Goal: Navigation & Orientation: Find specific page/section

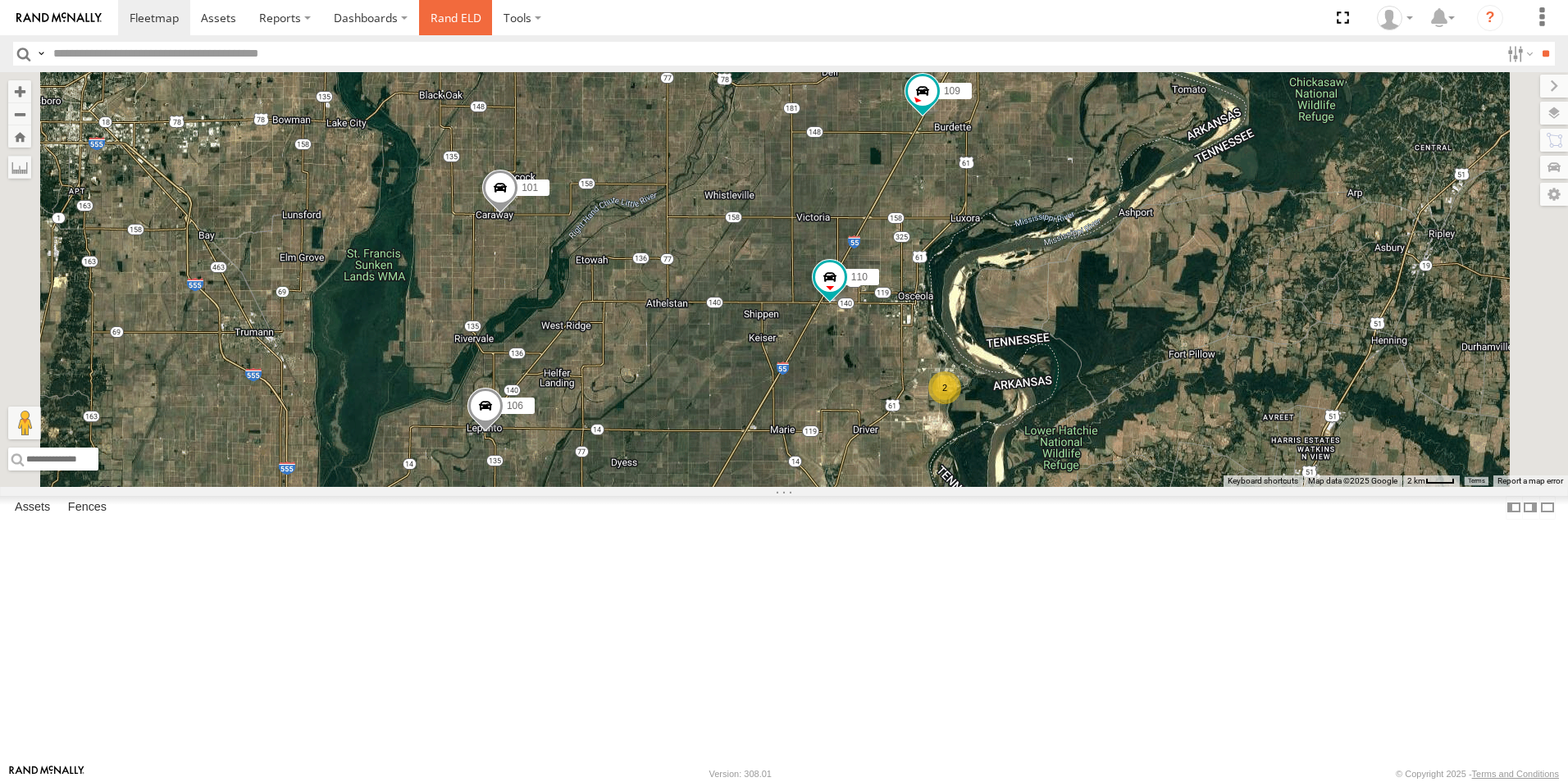
click at [458, 20] on link "Rand ELD" at bounding box center [456, 17] width 74 height 35
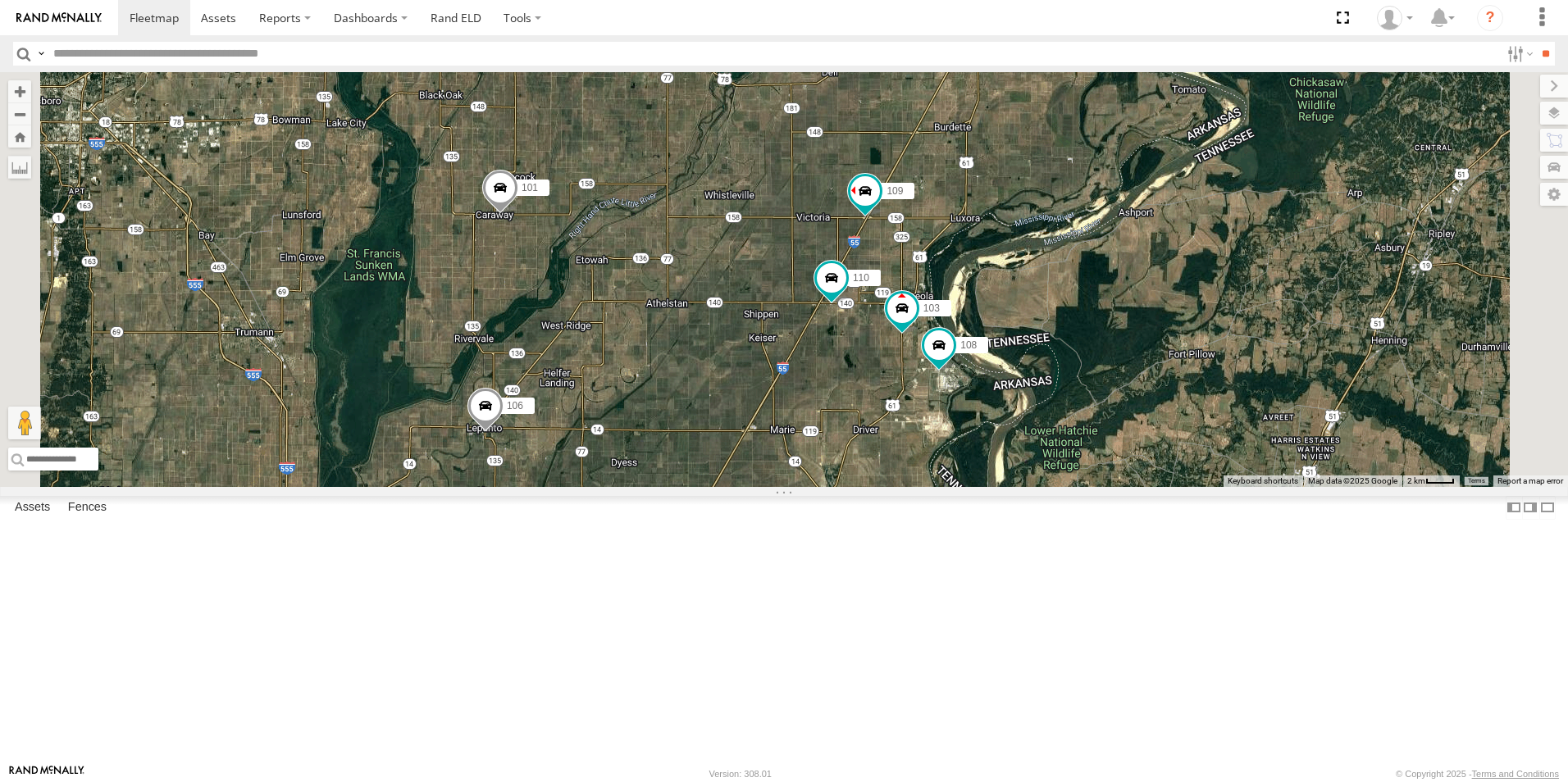
click at [0, 0] on span at bounding box center [0, 0] width 0 height 0
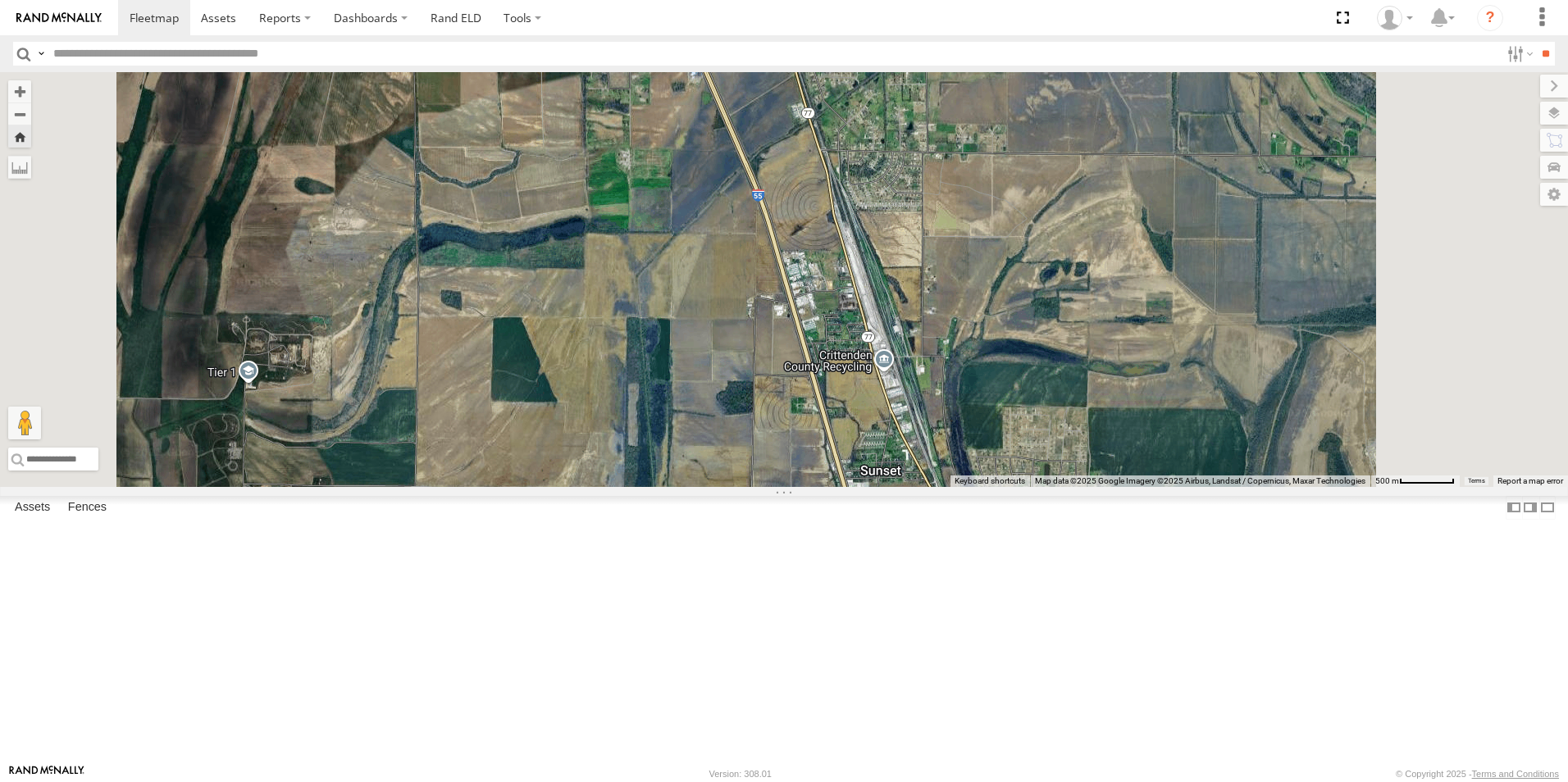
click at [0, 0] on span at bounding box center [0, 0] width 0 height 0
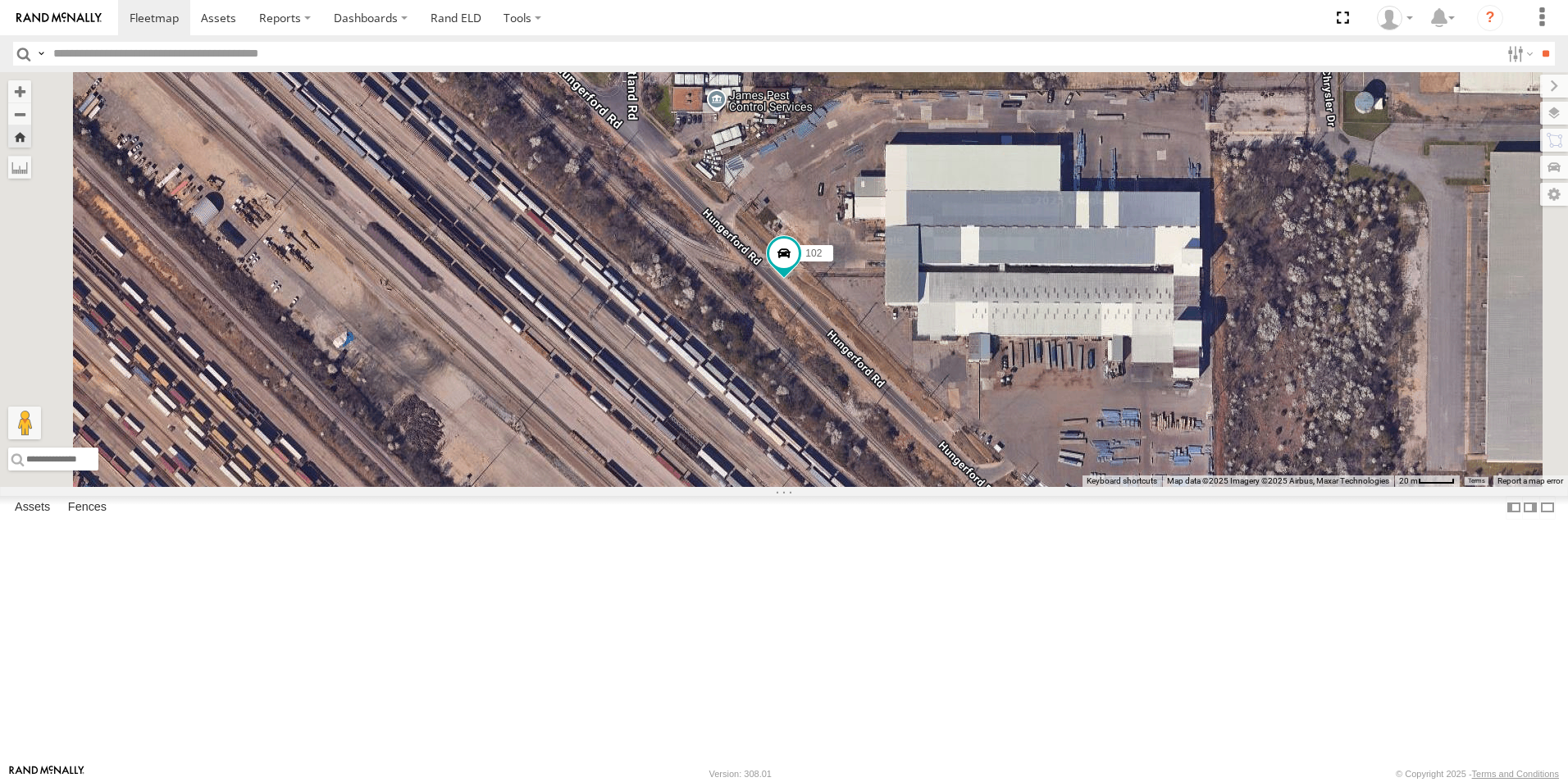
click at [0, 0] on span at bounding box center [0, 0] width 0 height 0
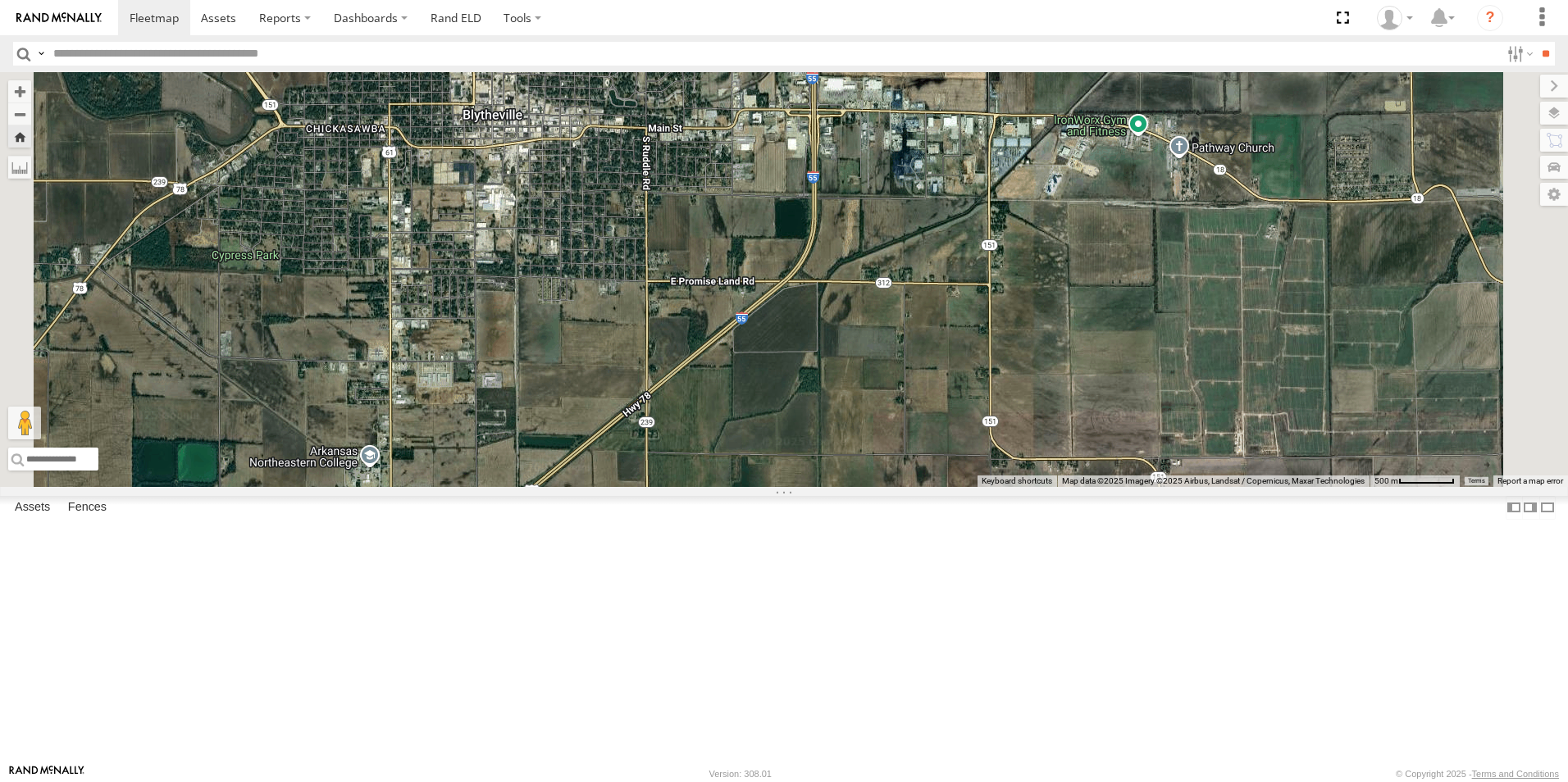
click at [0, 0] on span at bounding box center [0, 0] width 0 height 0
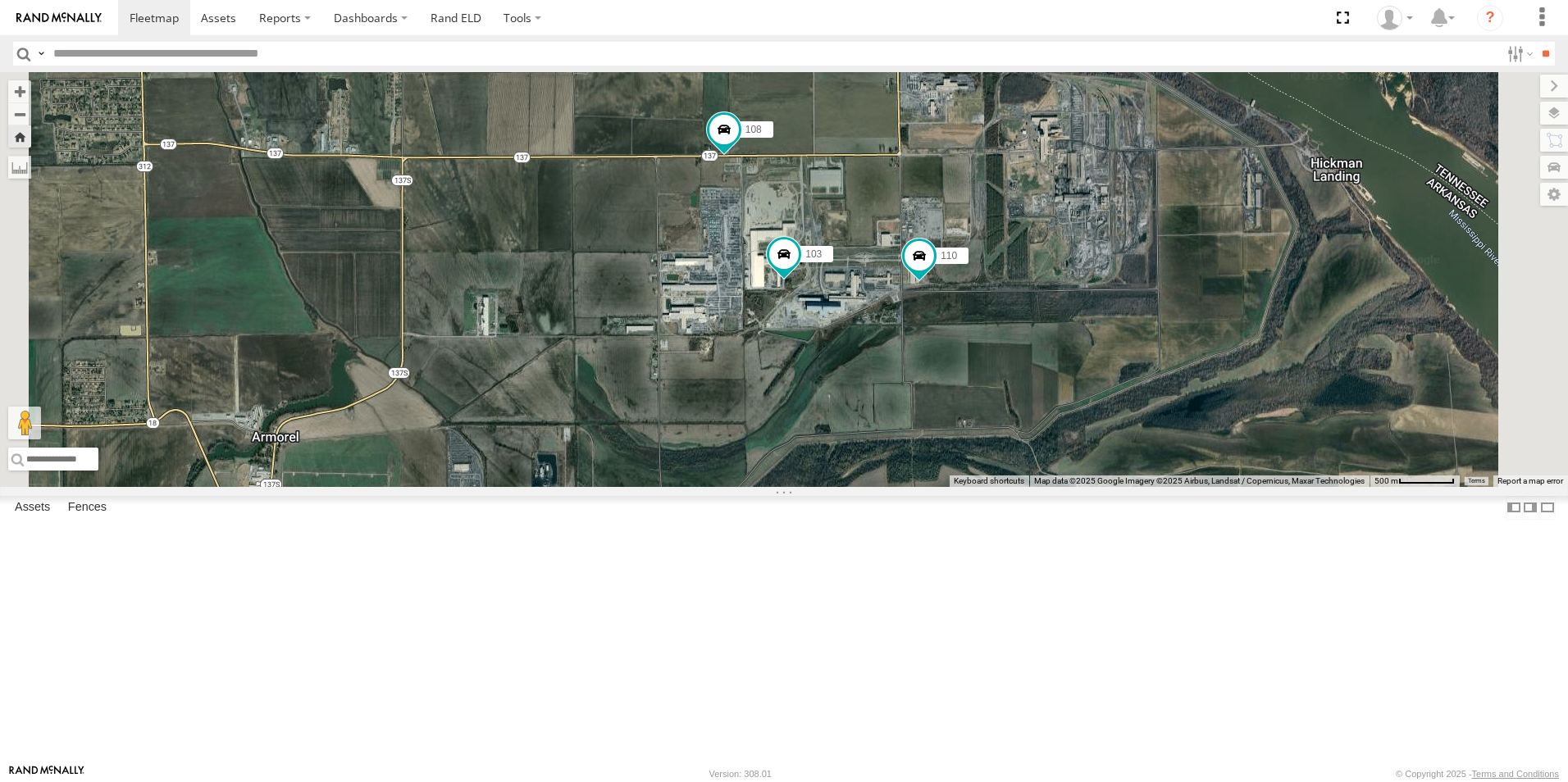
click at [0, 0] on span at bounding box center [0, 0] width 0 height 0
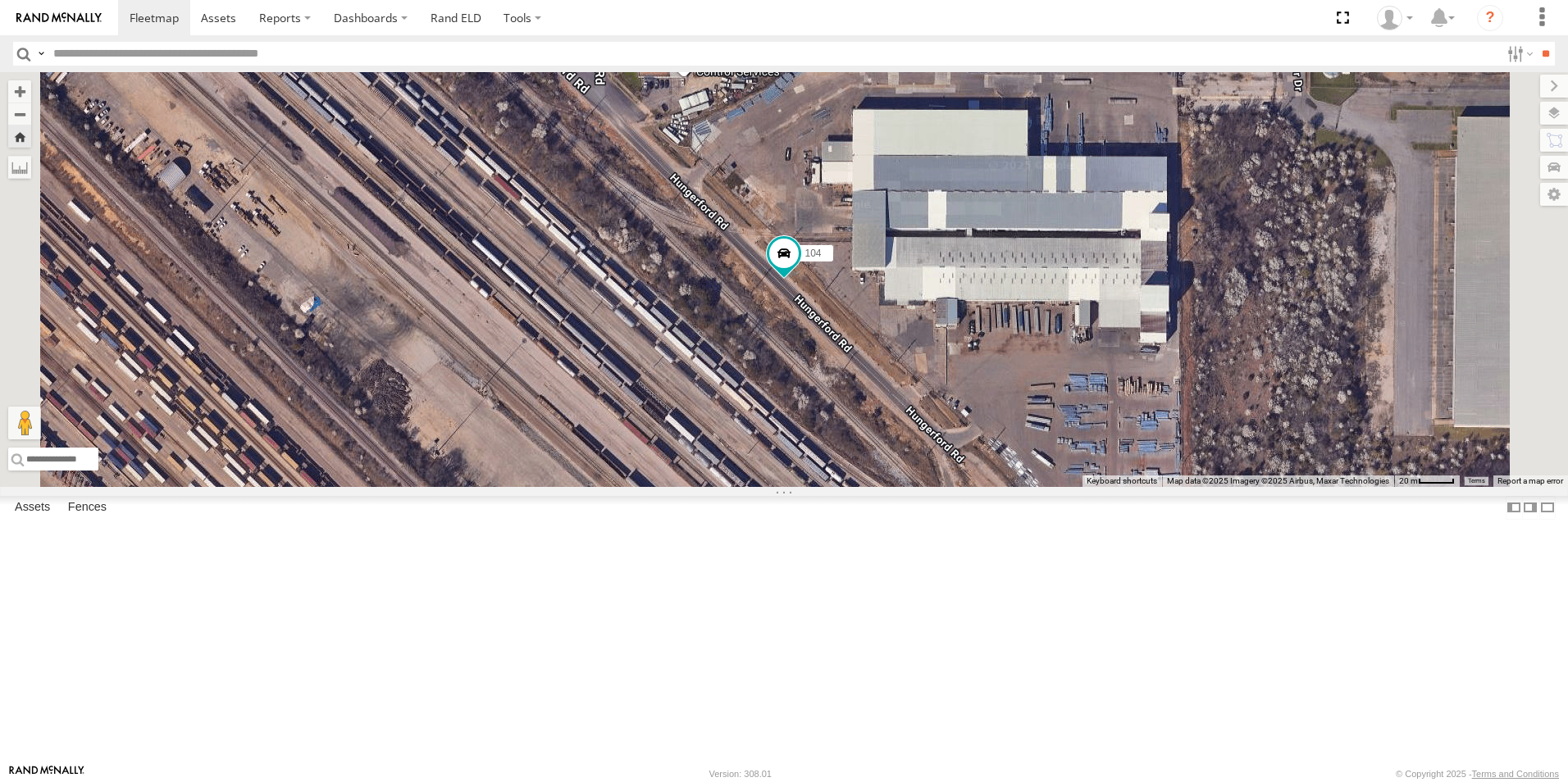
click at [0, 0] on span at bounding box center [0, 0] width 0 height 0
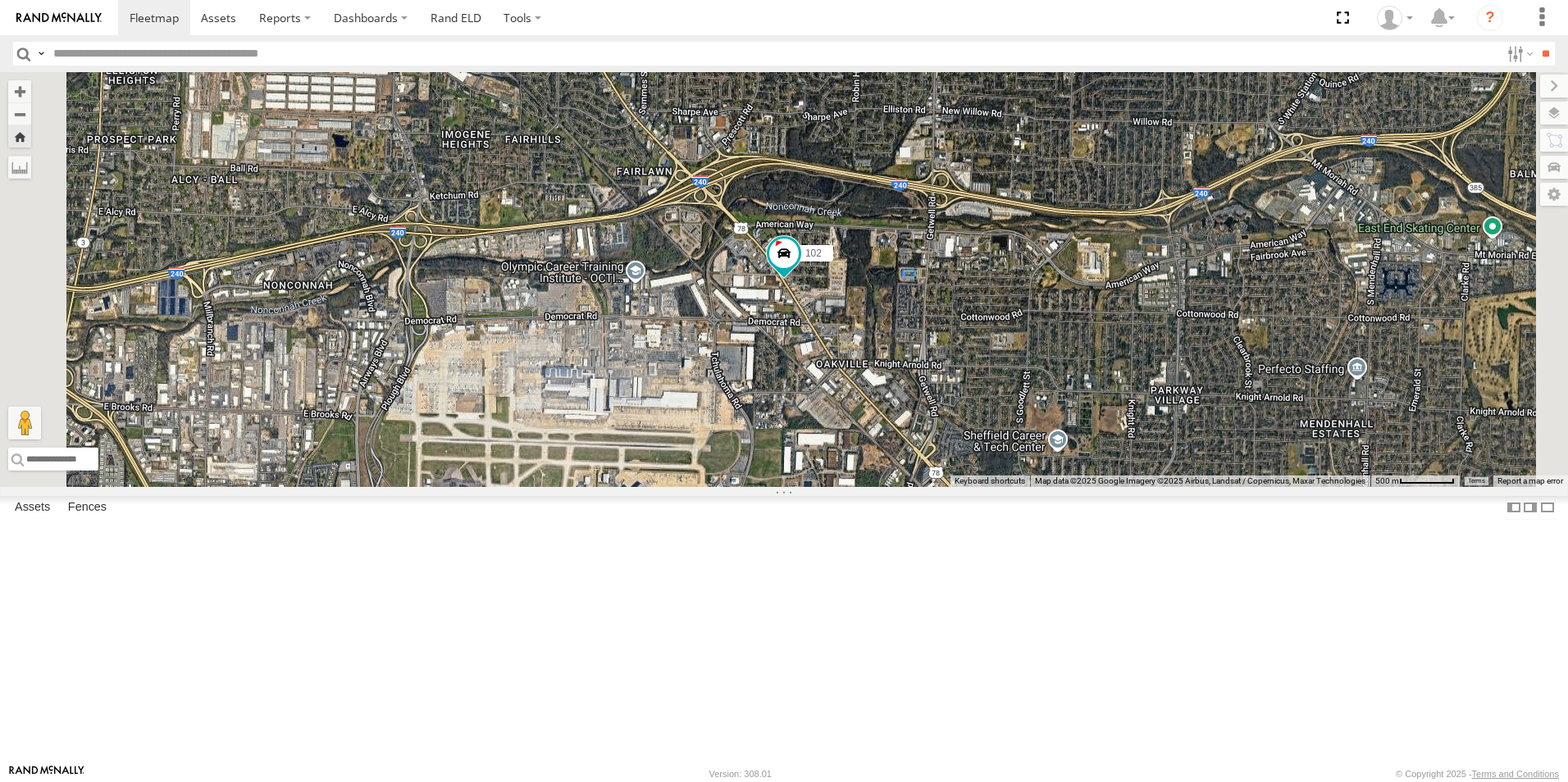
click at [0, 0] on span at bounding box center [0, 0] width 0 height 0
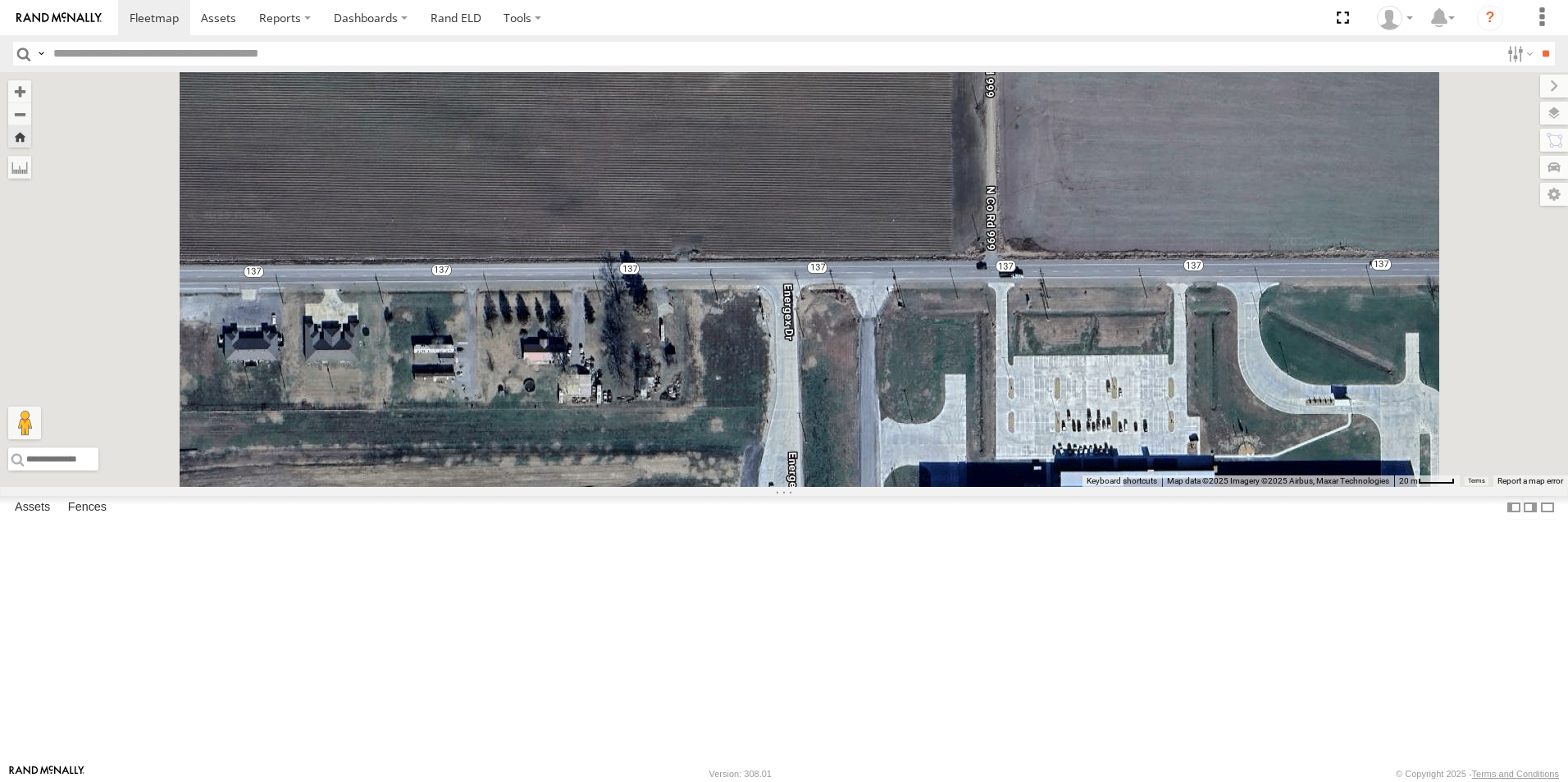
click at [0, 0] on span at bounding box center [0, 0] width 0 height 0
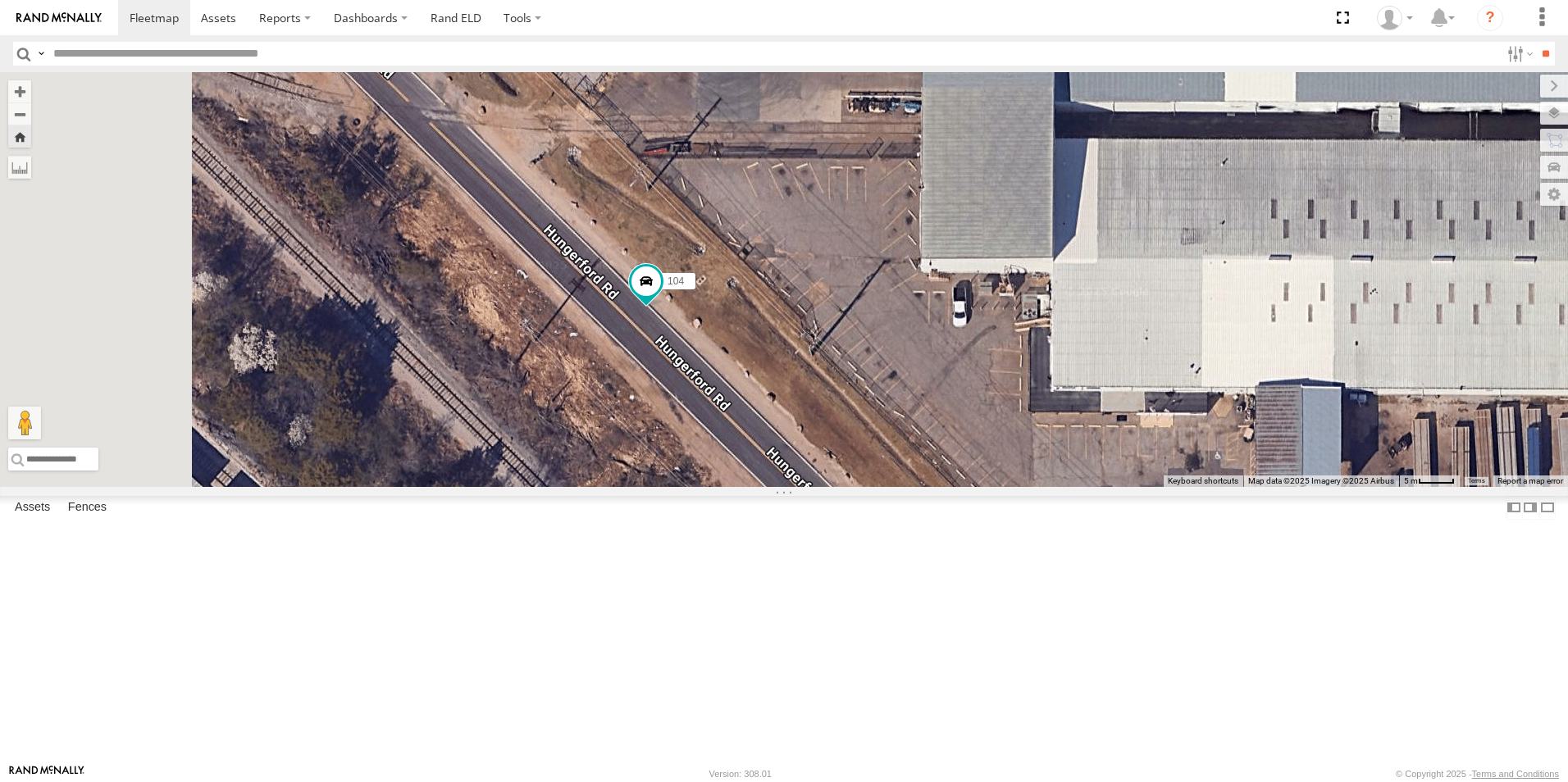
drag, startPoint x: 851, startPoint y: 344, endPoint x: 960, endPoint y: 492, distance: 183.8
click at [958, 488] on div "104" at bounding box center [784, 280] width 1568 height 415
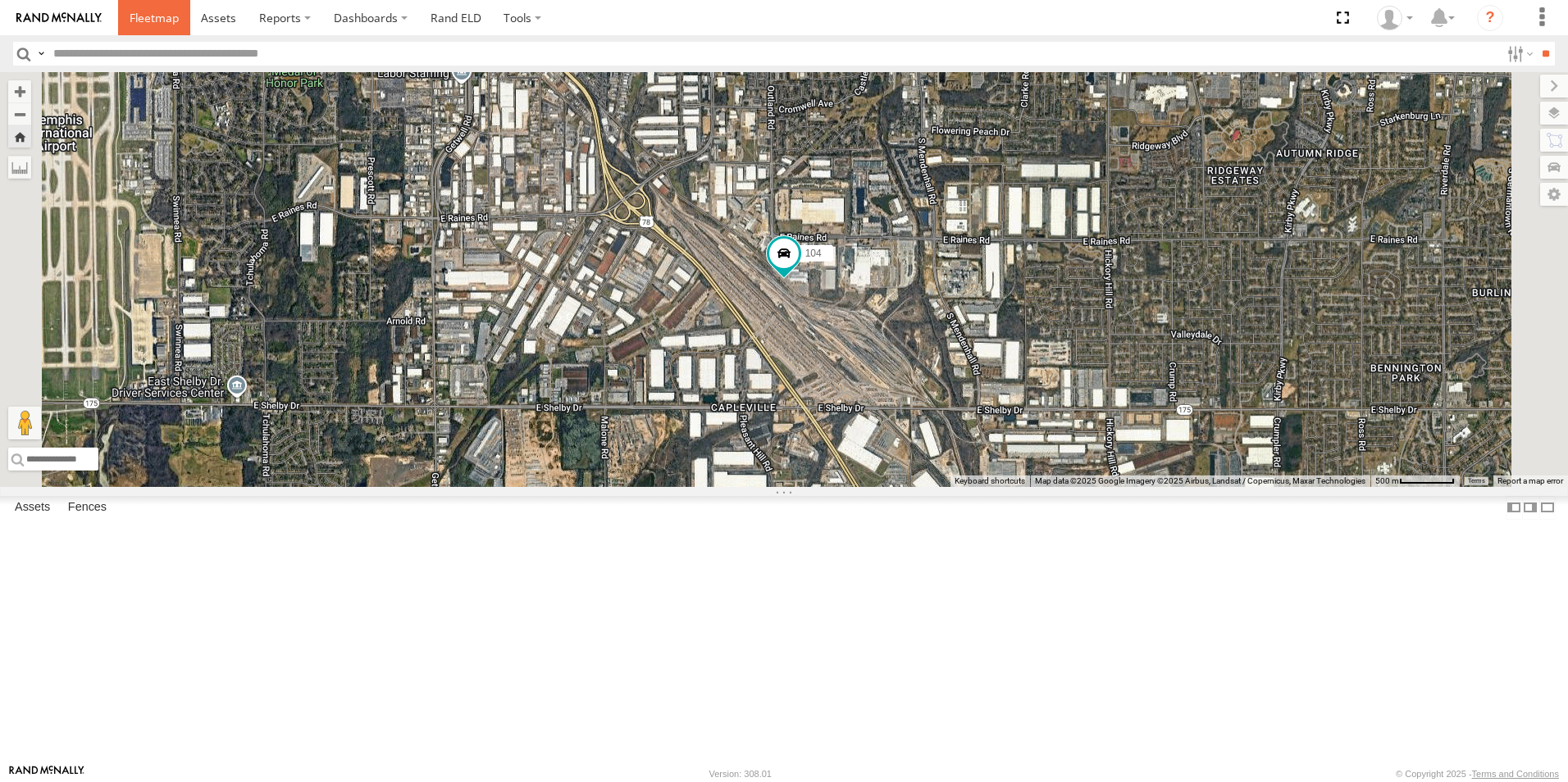
click at [152, 27] on link at bounding box center [154, 17] width 72 height 35
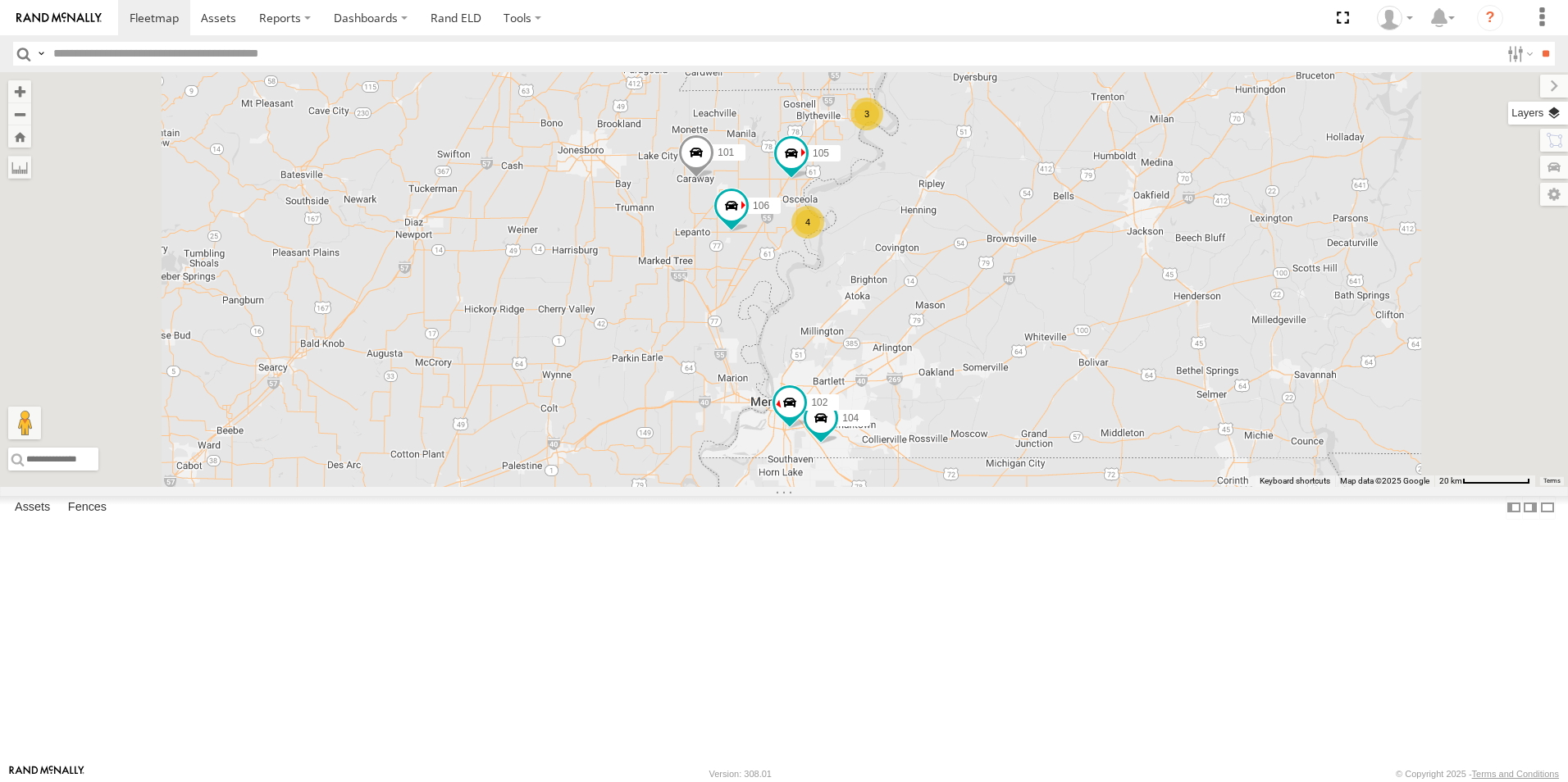
click at [1559, 112] on label at bounding box center [1537, 113] width 60 height 23
click at [0, 0] on span "Basemaps" at bounding box center [0, 0] width 0 height 0
click at [0, 0] on span "Satellite + Roadmap" at bounding box center [0, 0] width 0 height 0
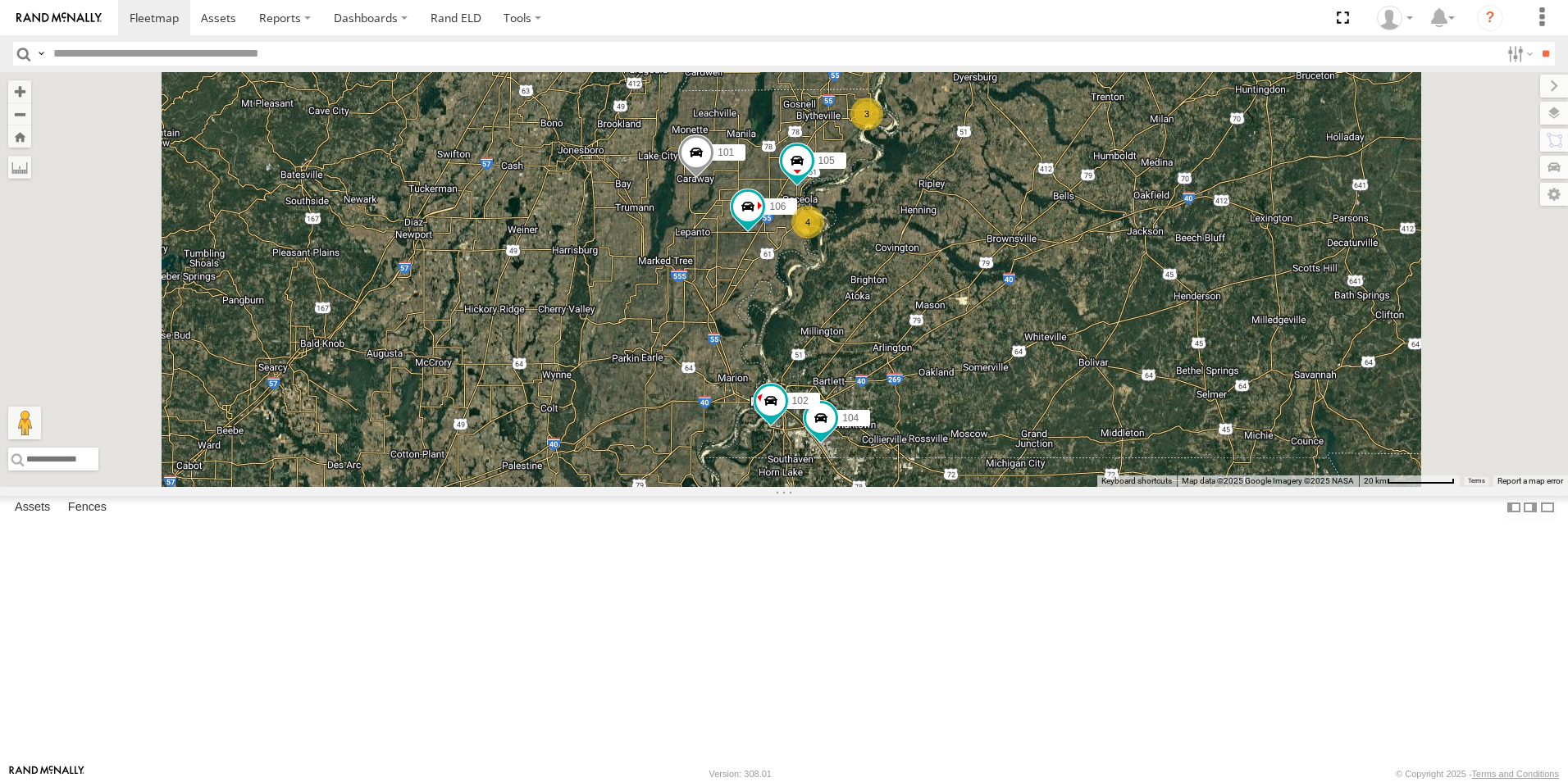
click at [0, 0] on span at bounding box center [0, 0] width 0 height 0
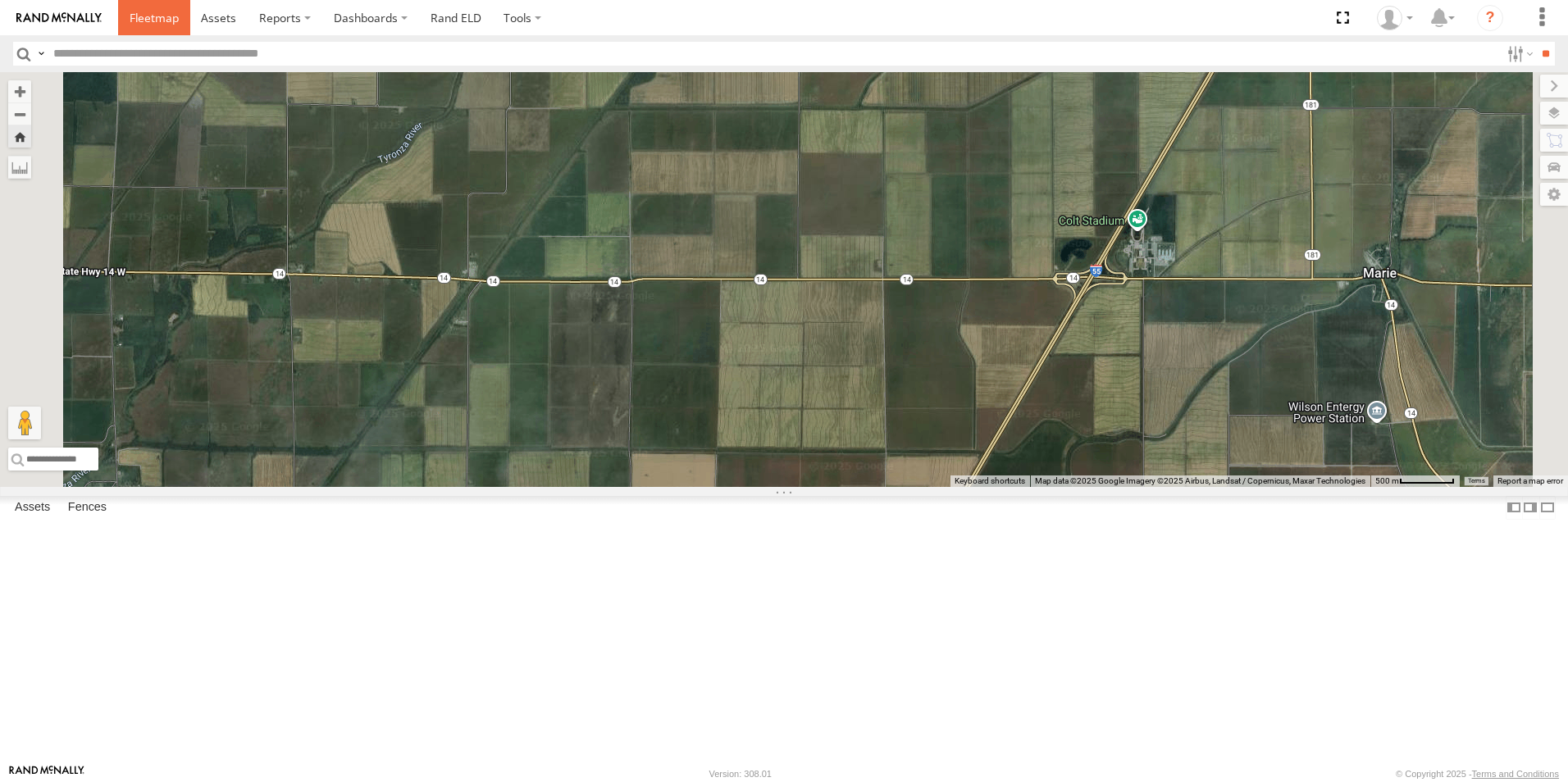
click at [161, 23] on span at bounding box center [154, 17] width 49 height 15
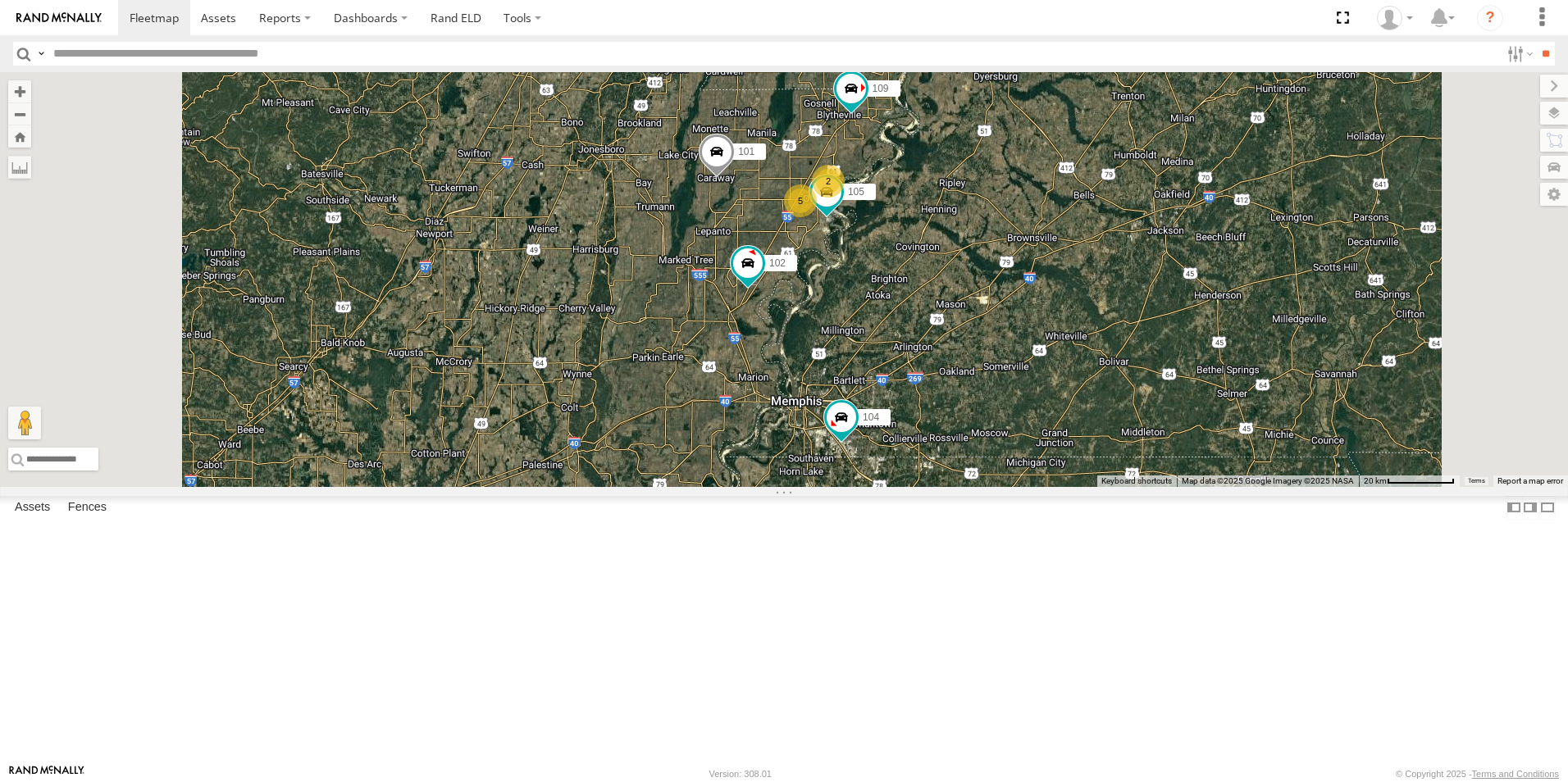
click at [0, 0] on span at bounding box center [0, 0] width 0 height 0
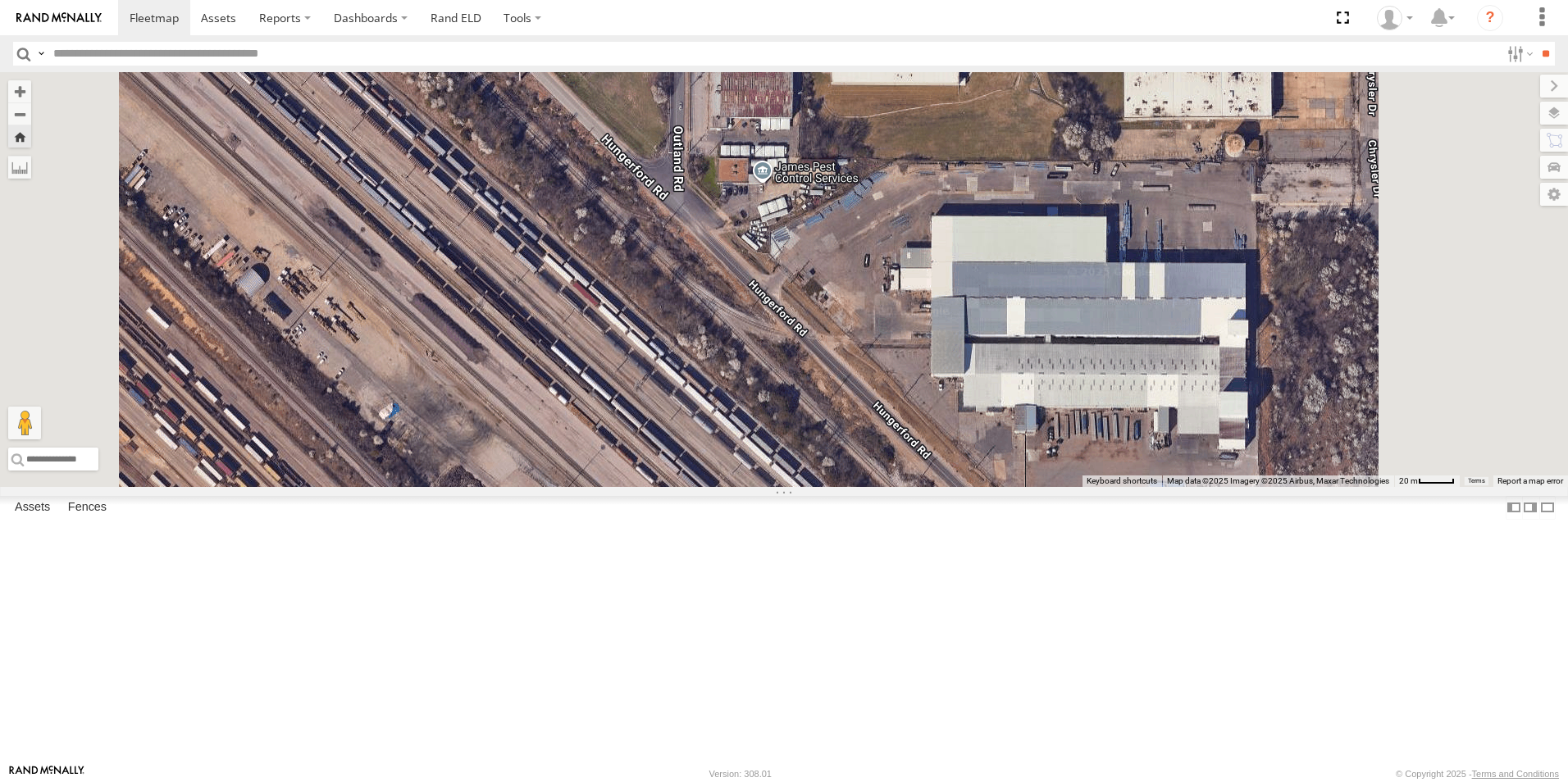
click at [0, 0] on span at bounding box center [0, 0] width 0 height 0
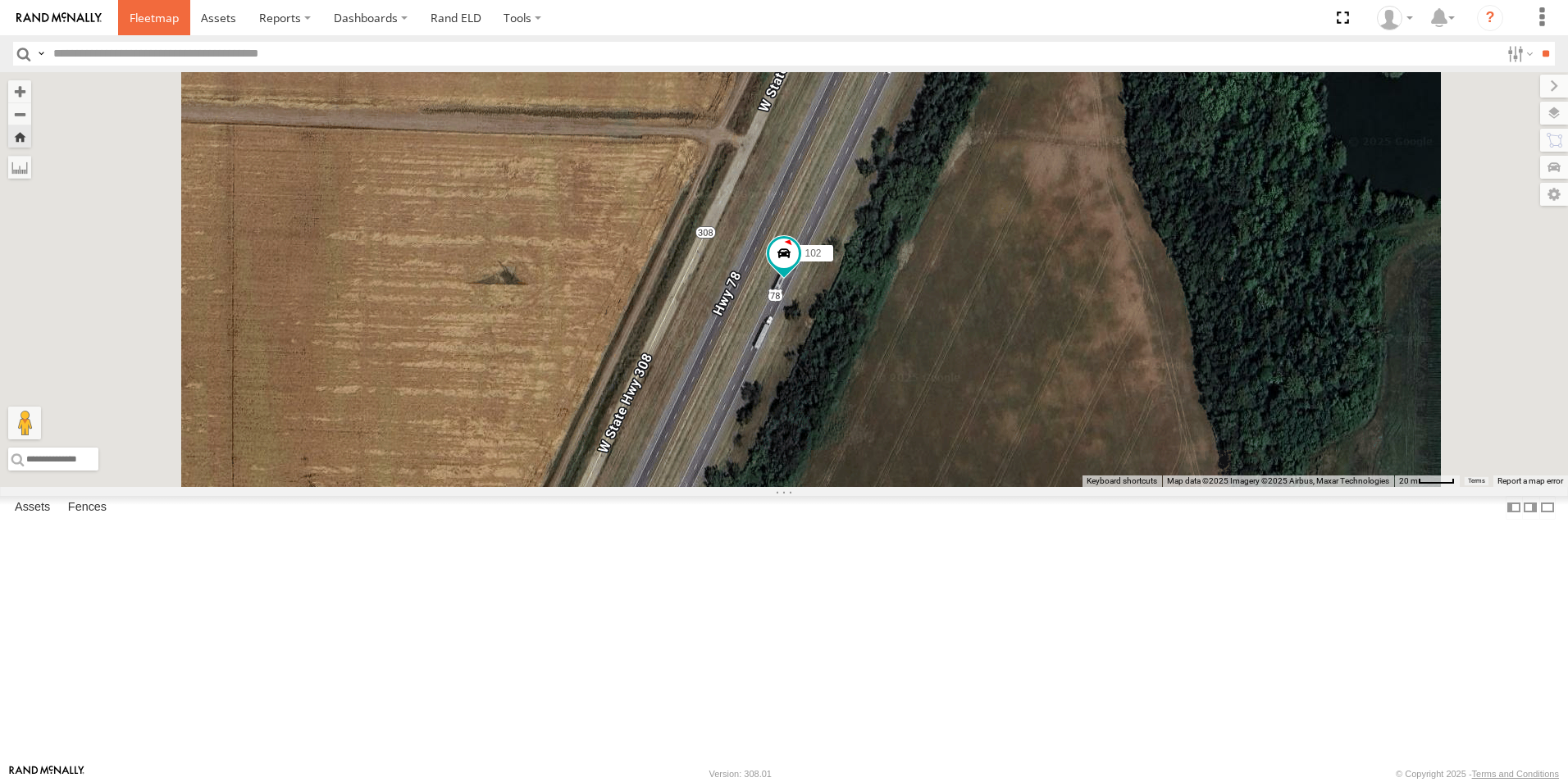
click at [158, 23] on span at bounding box center [154, 17] width 49 height 15
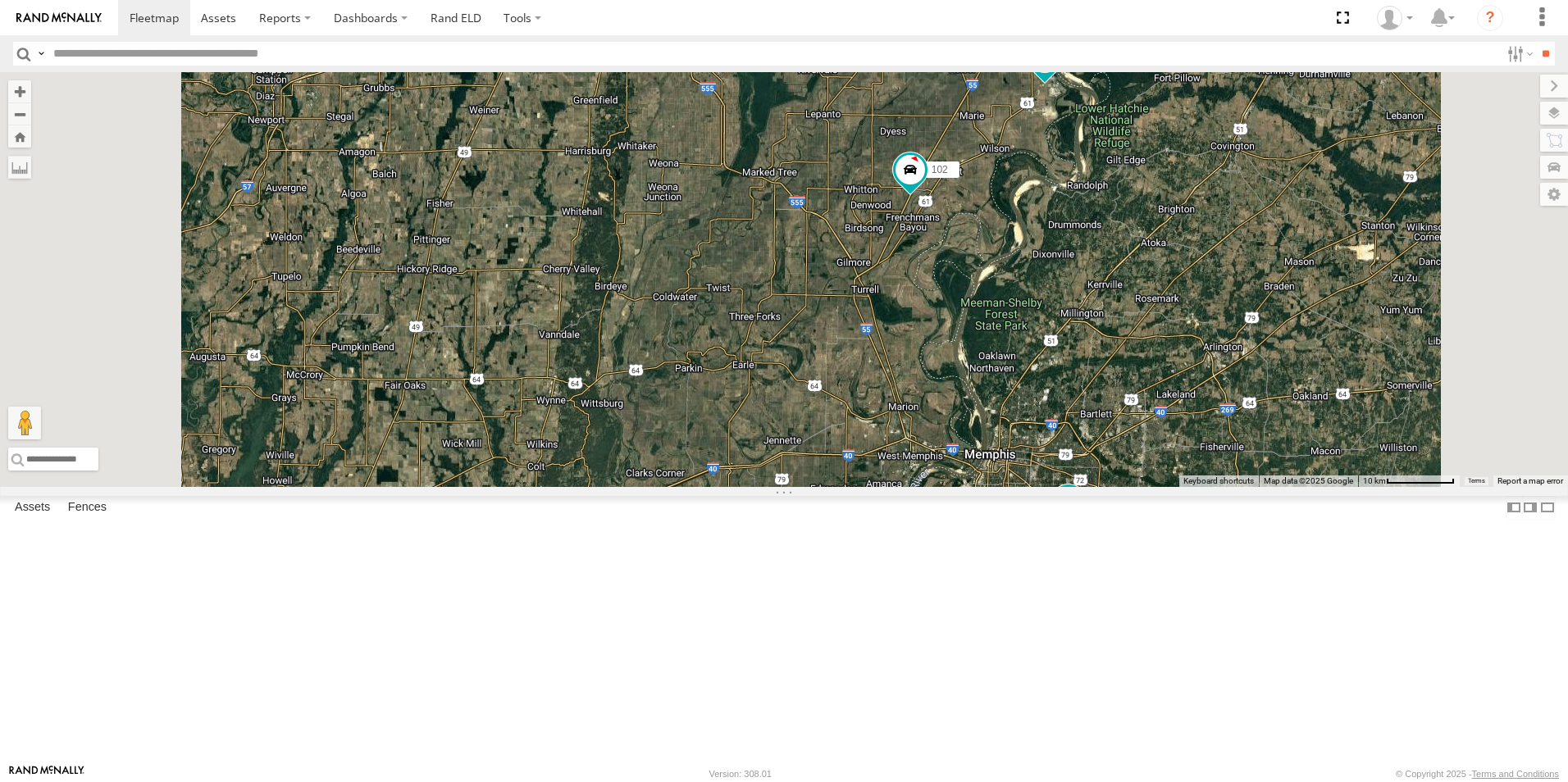
click at [0, 0] on span at bounding box center [0, 0] width 0 height 0
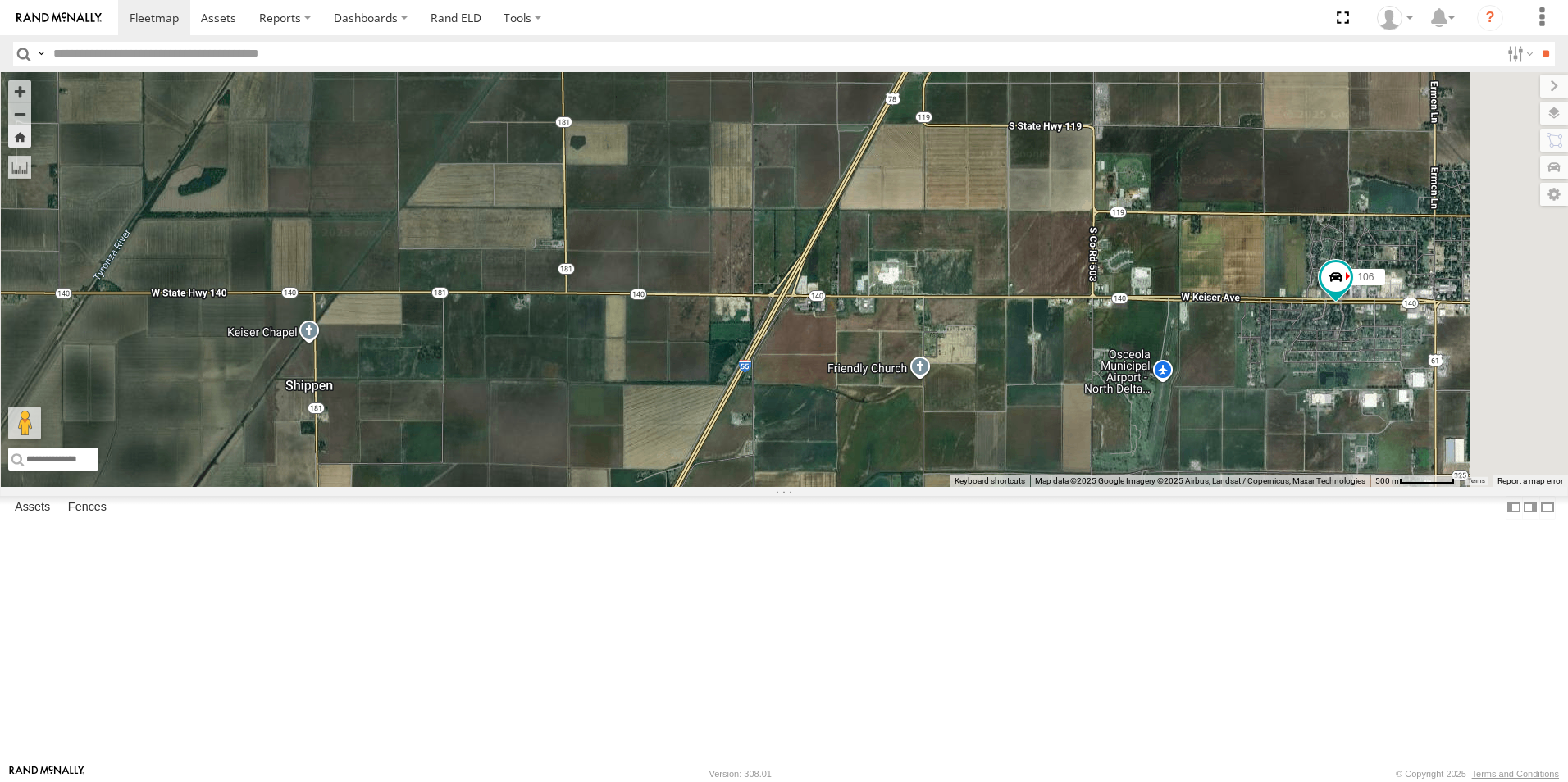
scroll to position [109, 0]
click at [0, 0] on span at bounding box center [0, 0] width 0 height 0
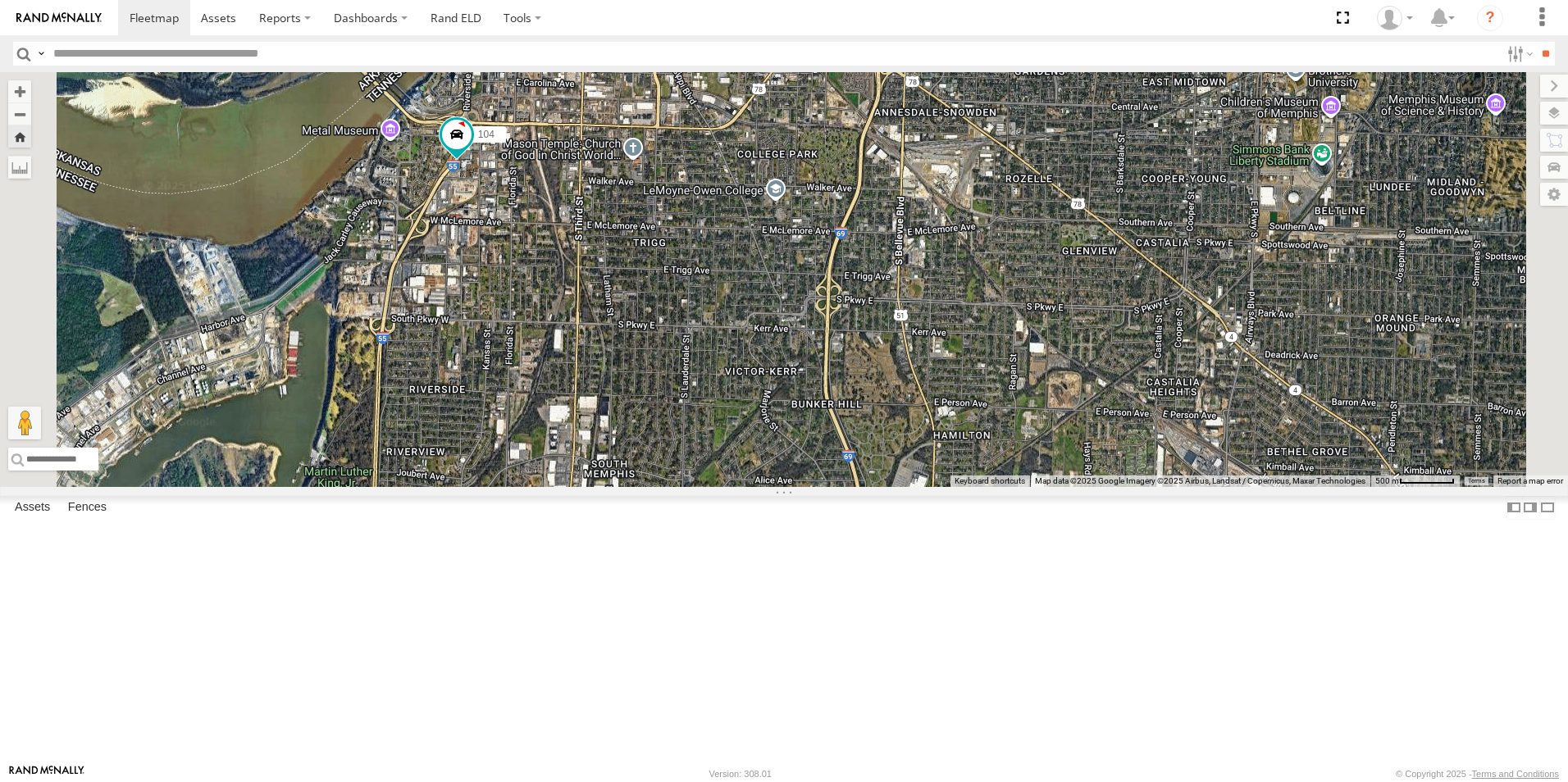
click at [0, 0] on span at bounding box center [0, 0] width 0 height 0
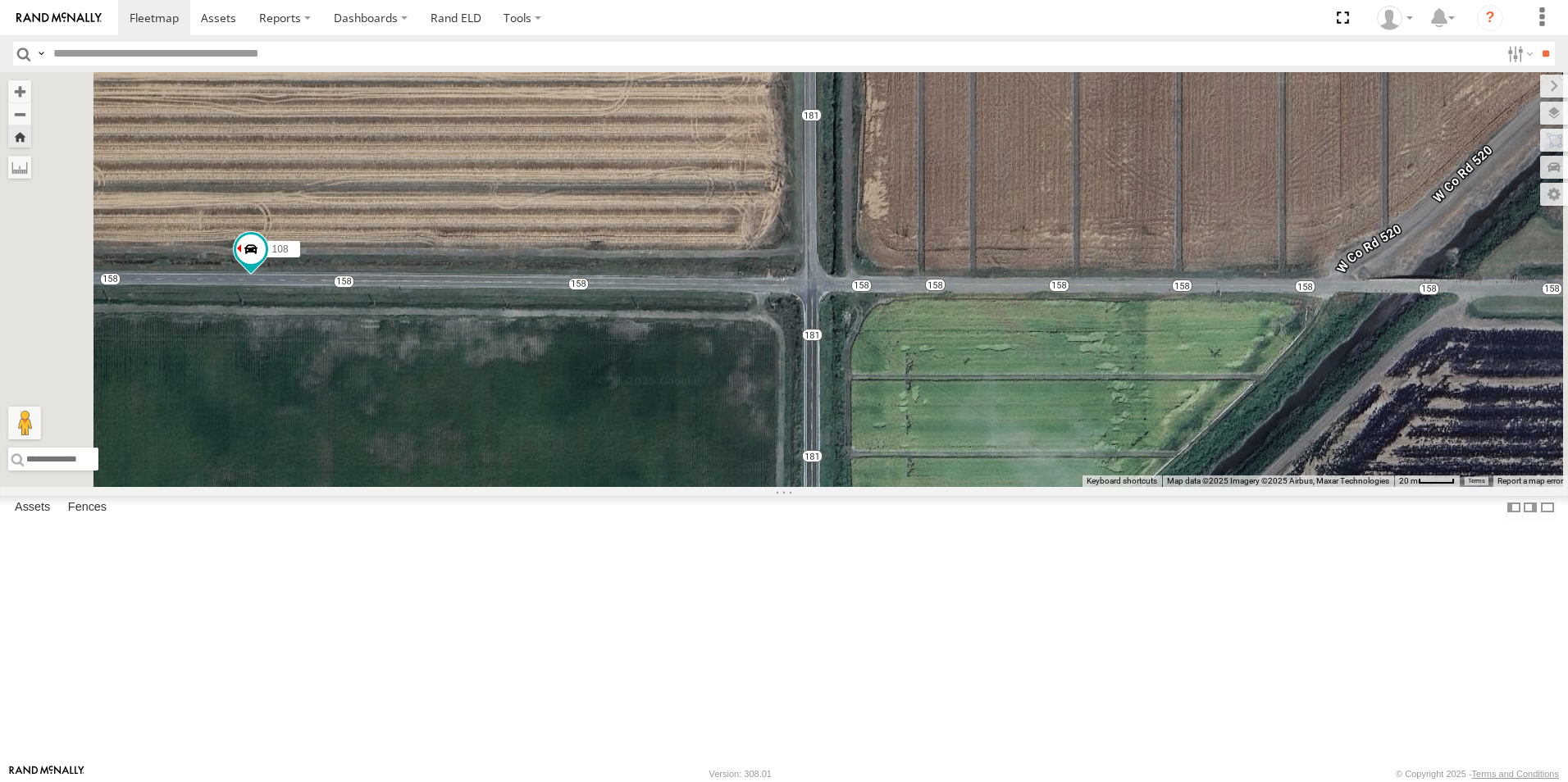
click at [0, 0] on span at bounding box center [0, 0] width 0 height 0
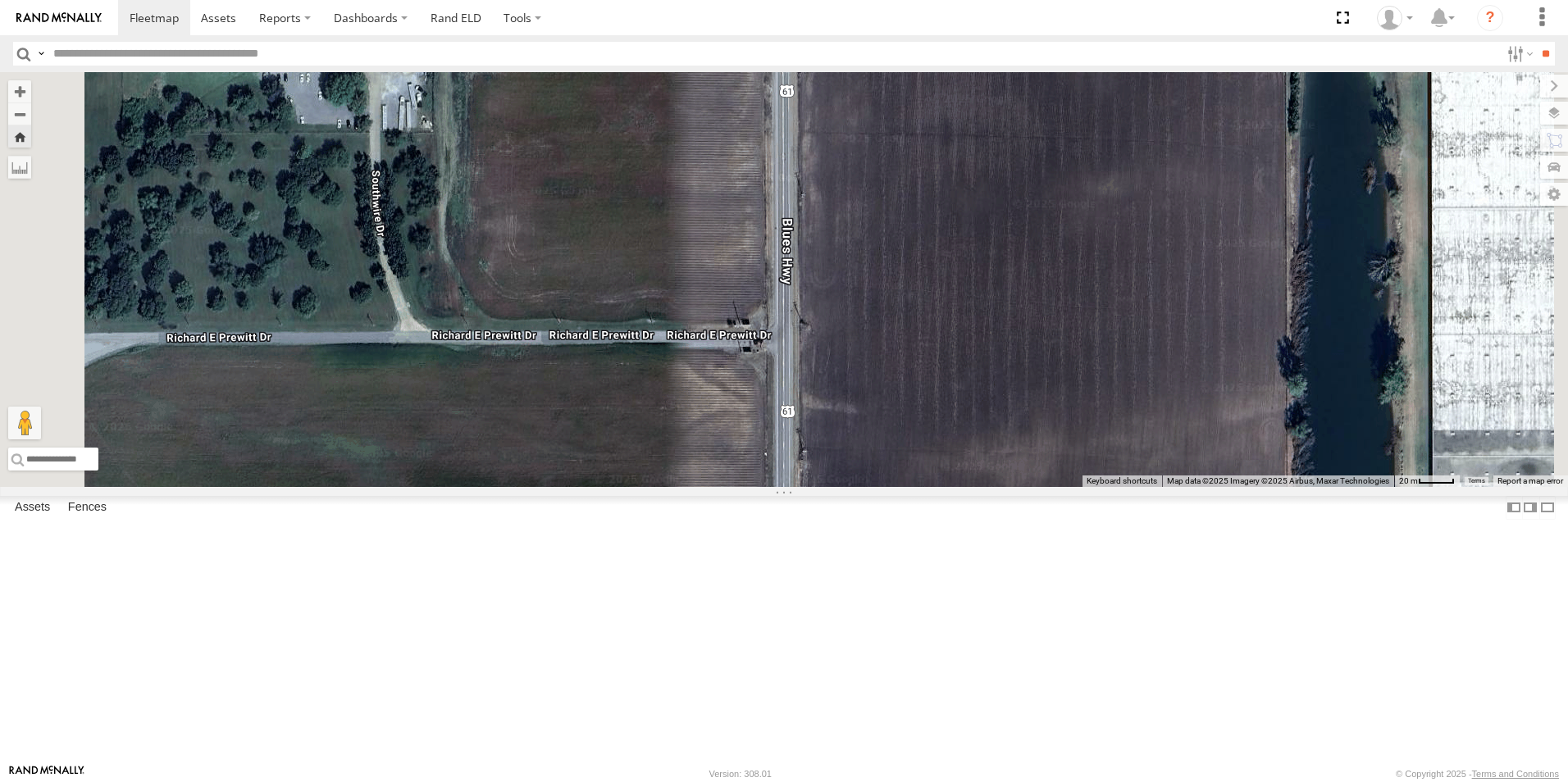
scroll to position [0, 0]
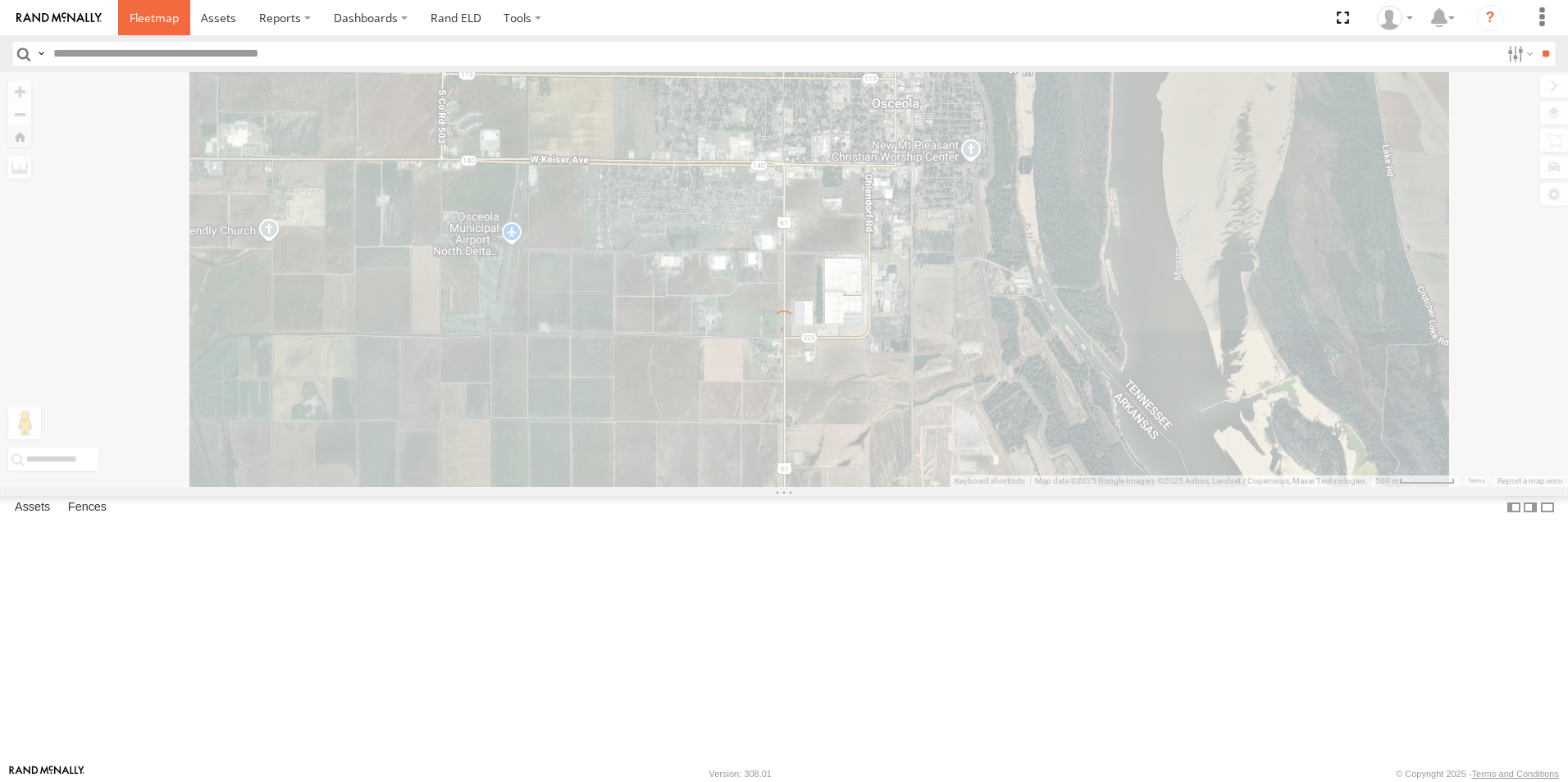
click at [156, 23] on span at bounding box center [154, 17] width 49 height 15
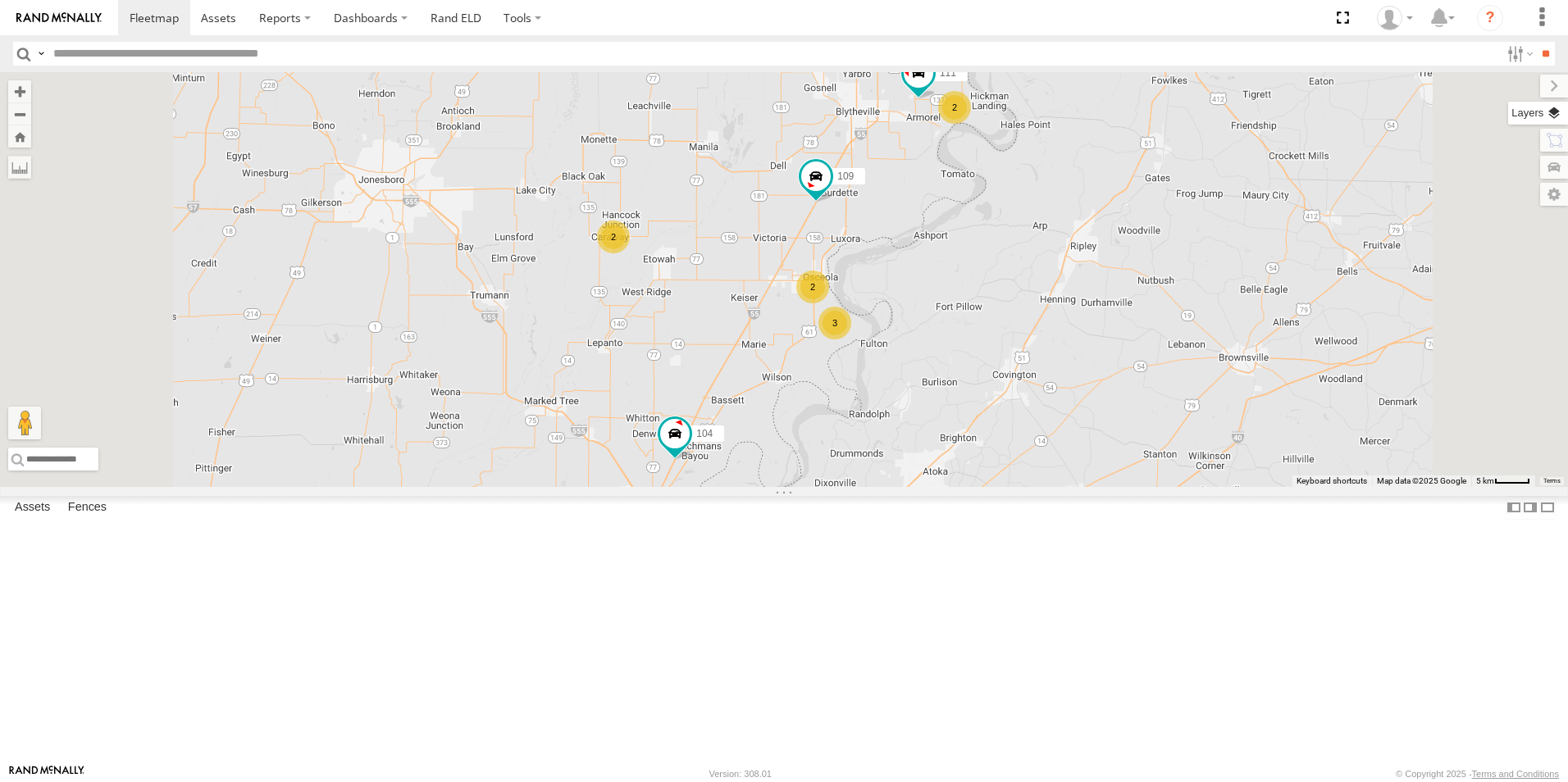
click at [1559, 110] on label at bounding box center [1537, 113] width 60 height 23
click at [0, 0] on span "Basemaps" at bounding box center [0, 0] width 0 height 0
click at [0, 0] on span "Satellite + Roadmap" at bounding box center [0, 0] width 0 height 0
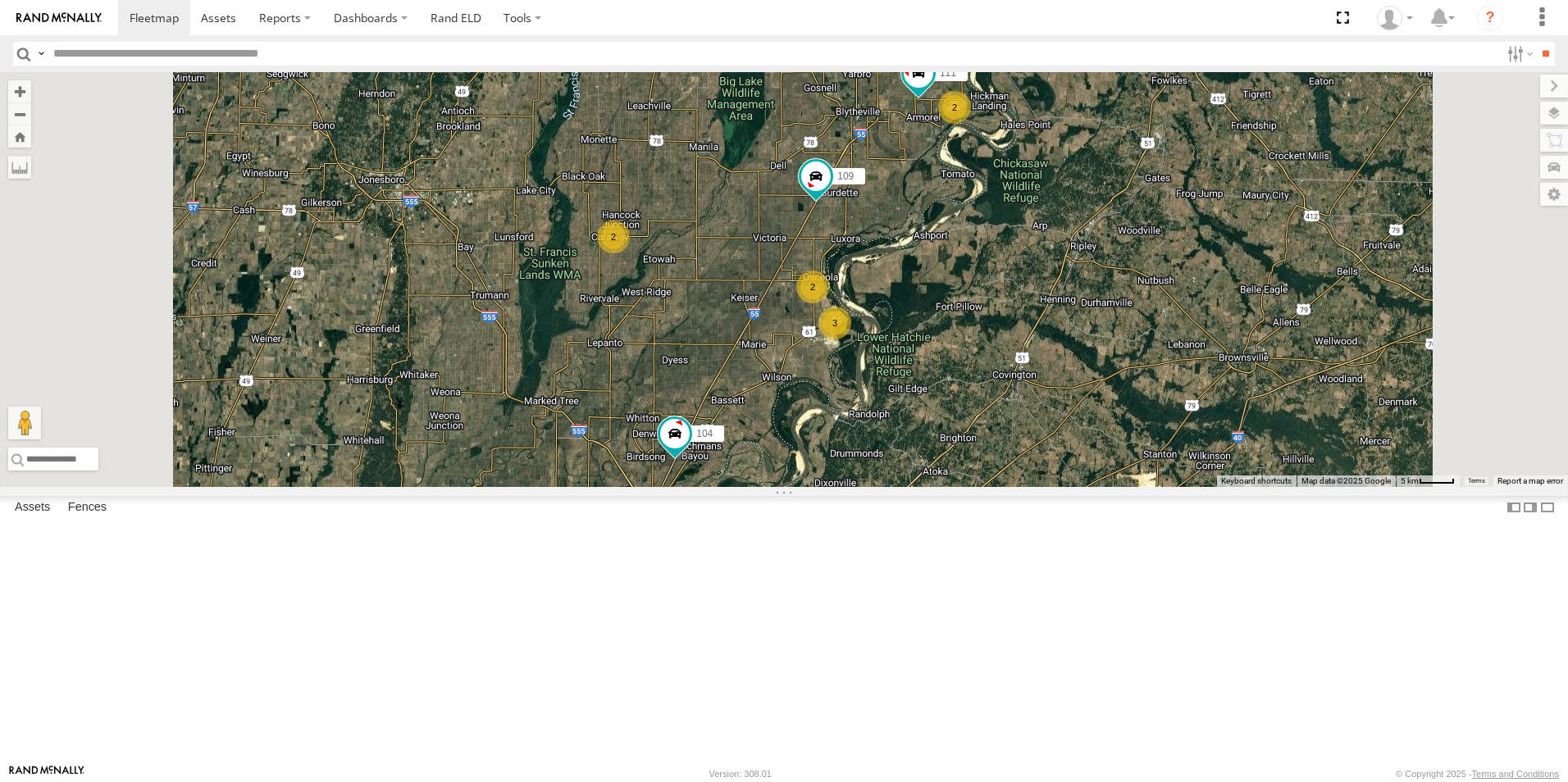
click at [0, 0] on span at bounding box center [0, 0] width 0 height 0
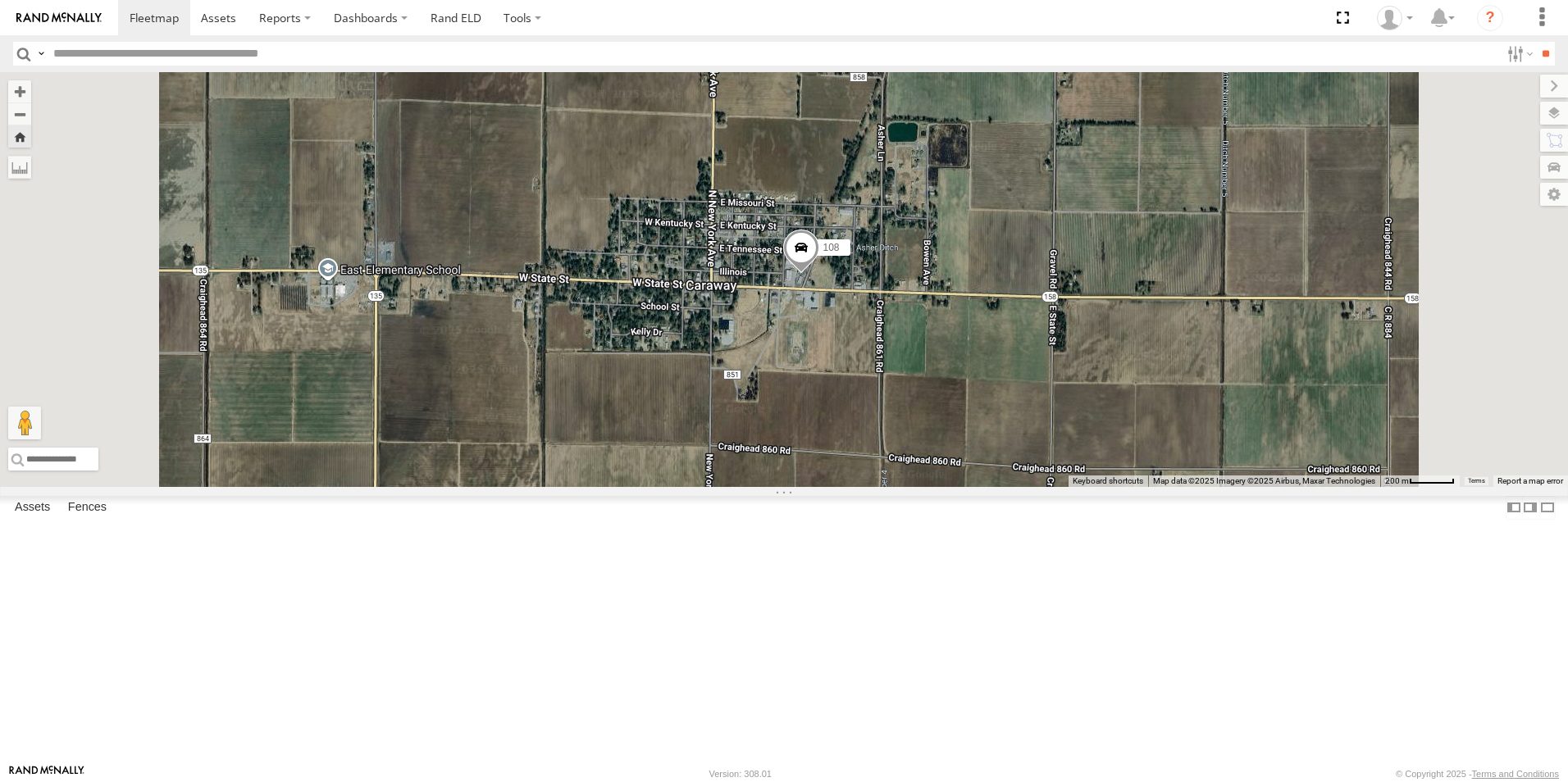
click at [0, 0] on span at bounding box center [0, 0] width 0 height 0
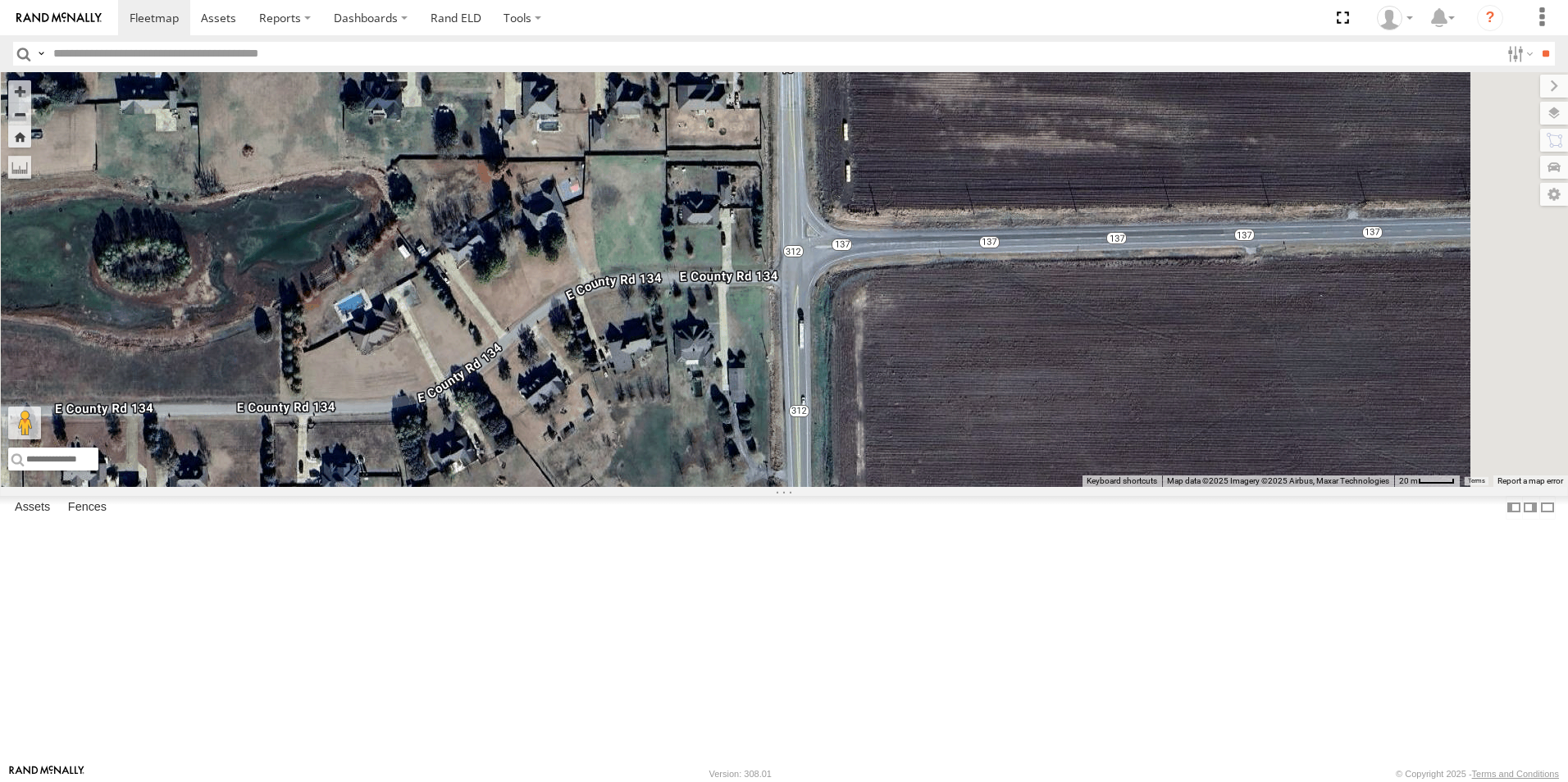
click at [0, 0] on span at bounding box center [0, 0] width 0 height 0
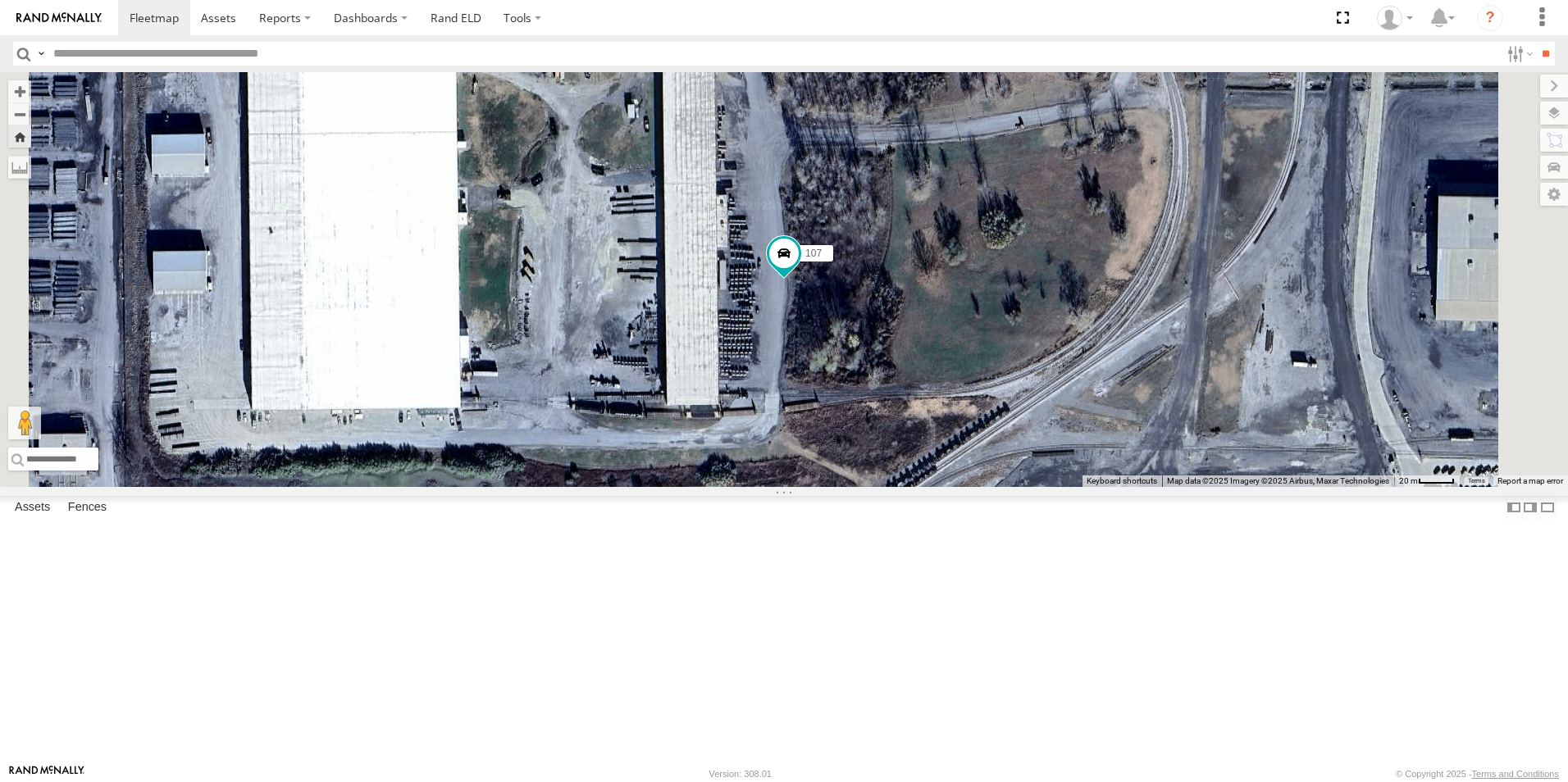
click at [0, 0] on span at bounding box center [0, 0] width 0 height 0
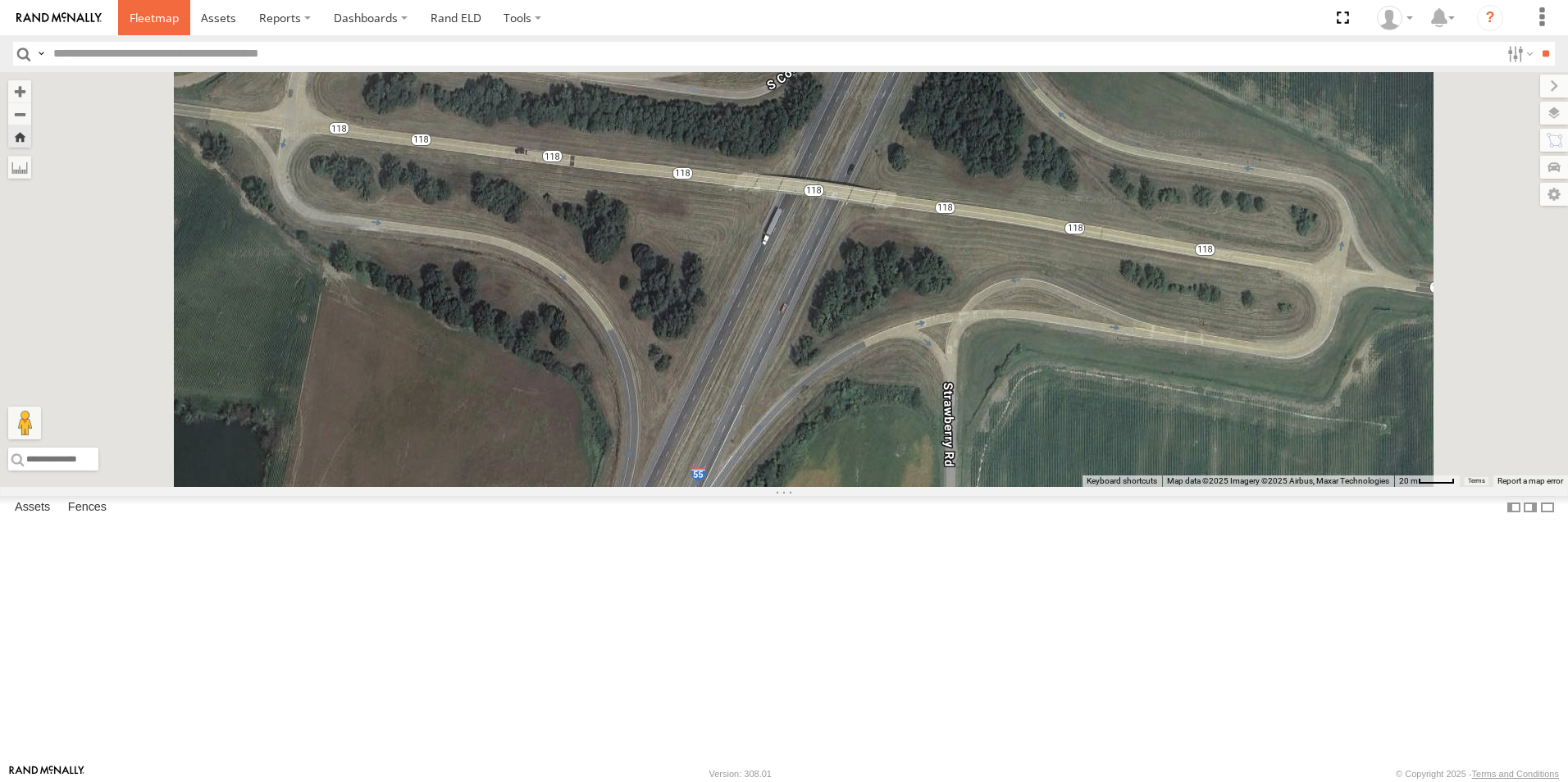
click at [143, 14] on span at bounding box center [154, 17] width 49 height 15
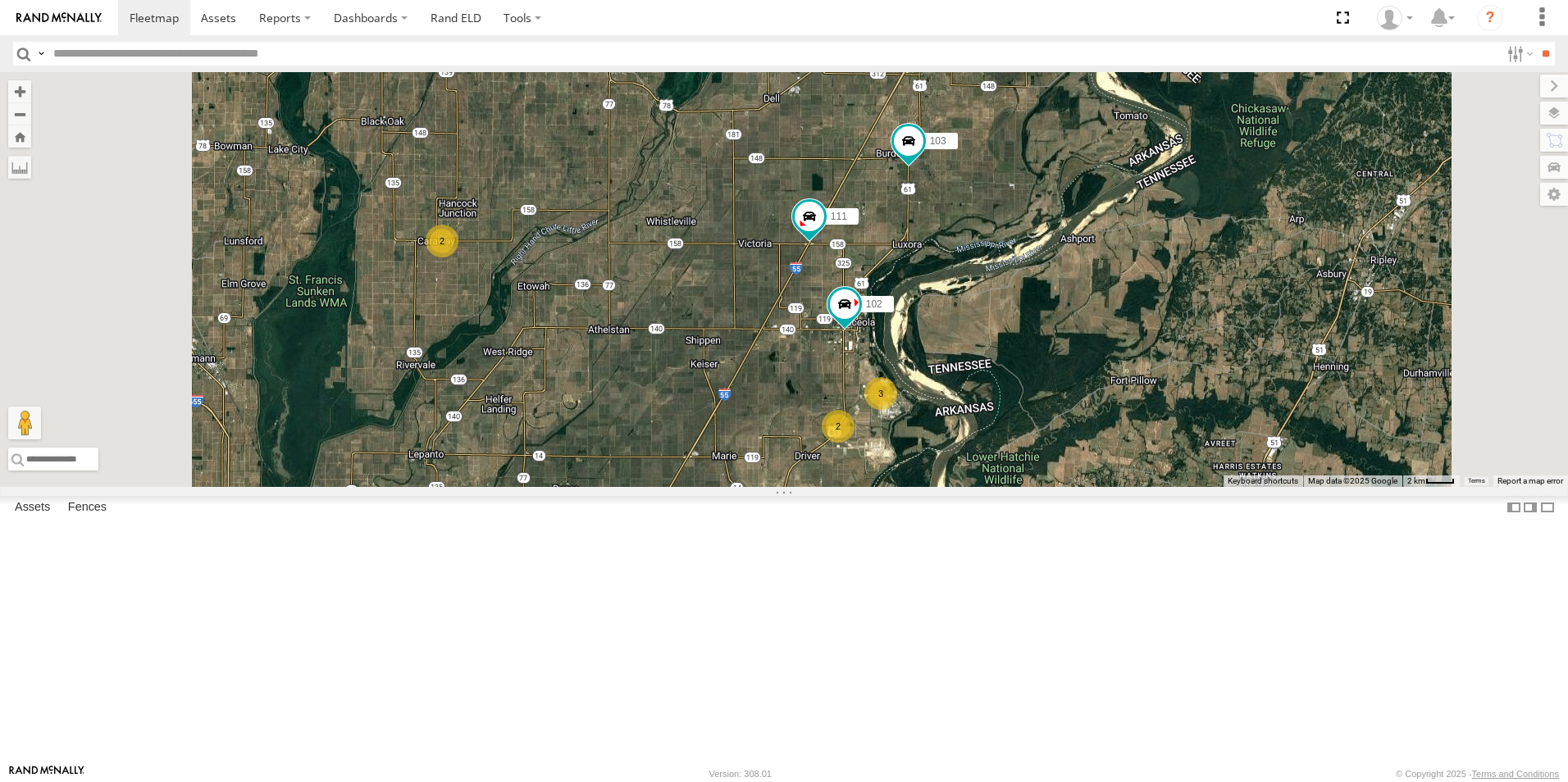
click at [0, 0] on span at bounding box center [0, 0] width 0 height 0
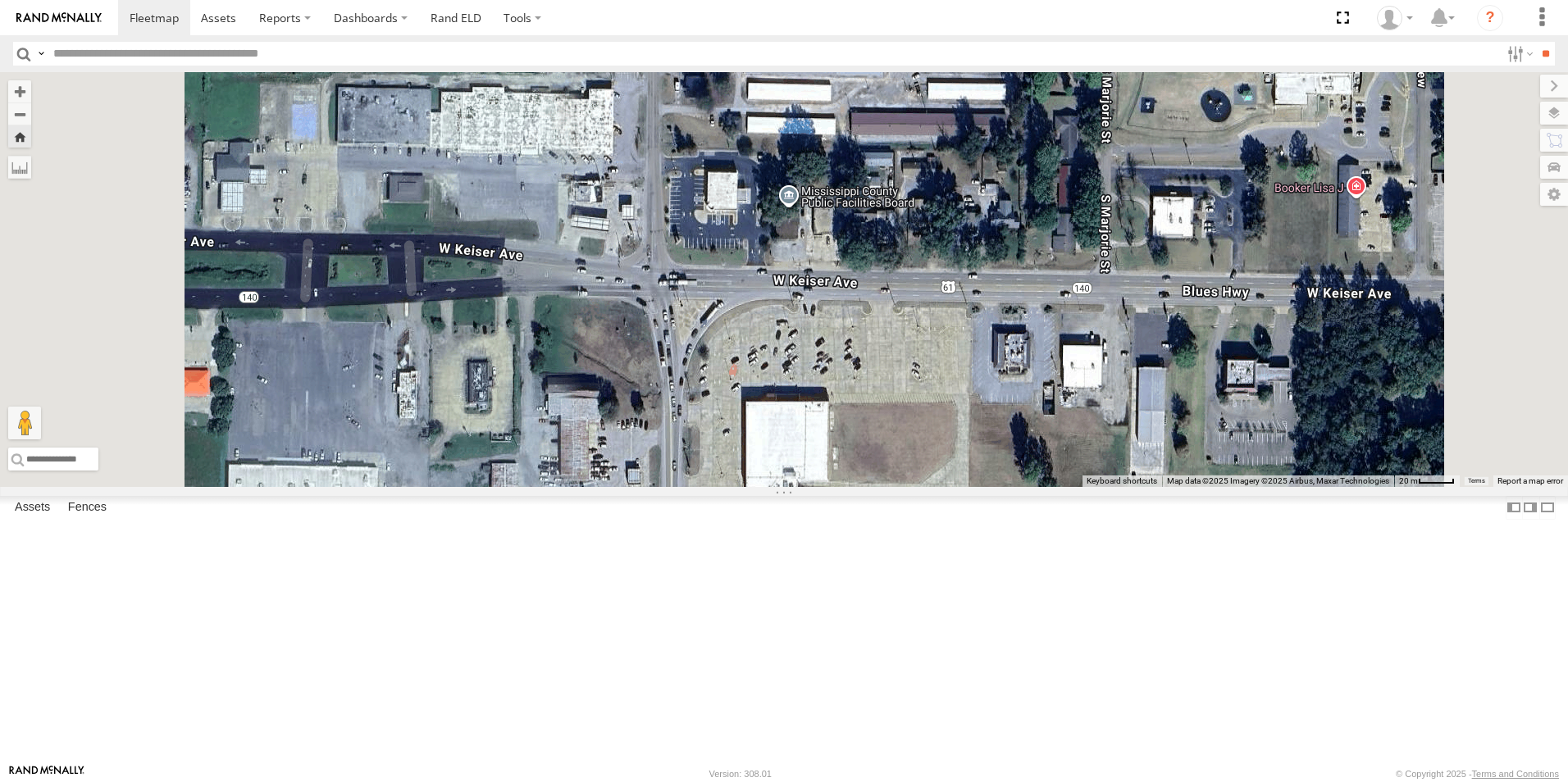
click at [0, 0] on span at bounding box center [0, 0] width 0 height 0
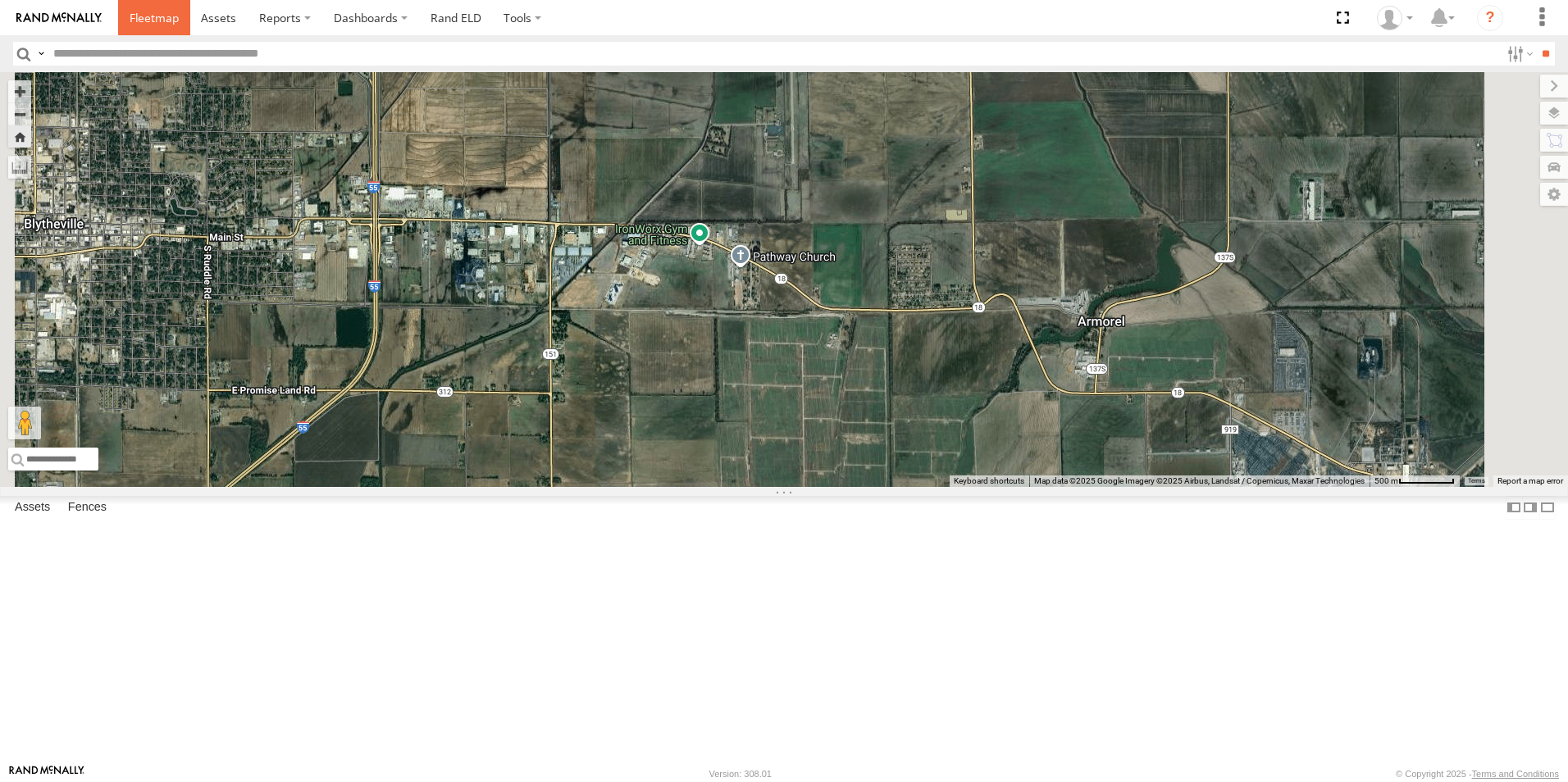
click at [164, 22] on span at bounding box center [154, 17] width 49 height 15
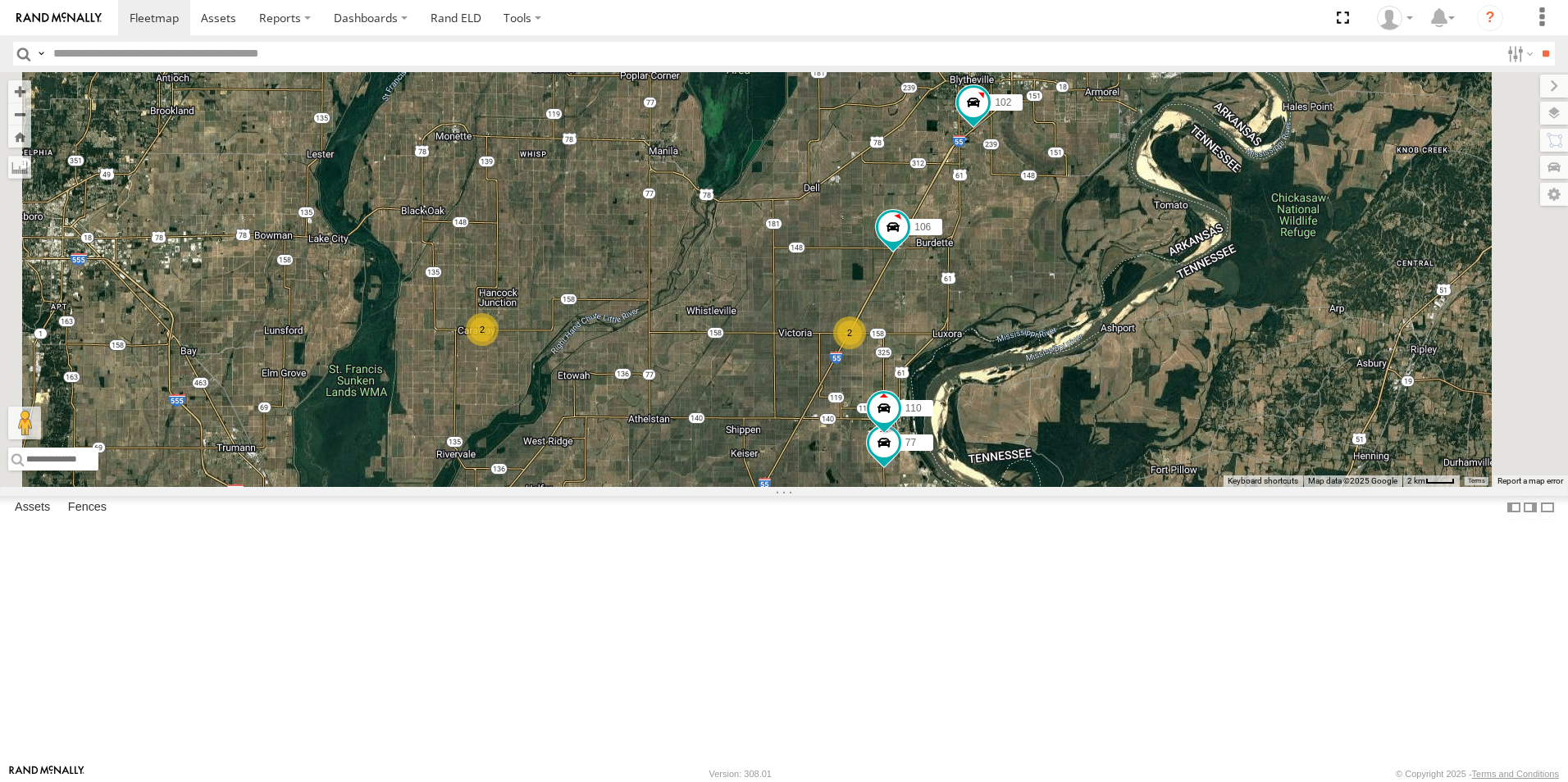
click at [0, 0] on span at bounding box center [0, 0] width 0 height 0
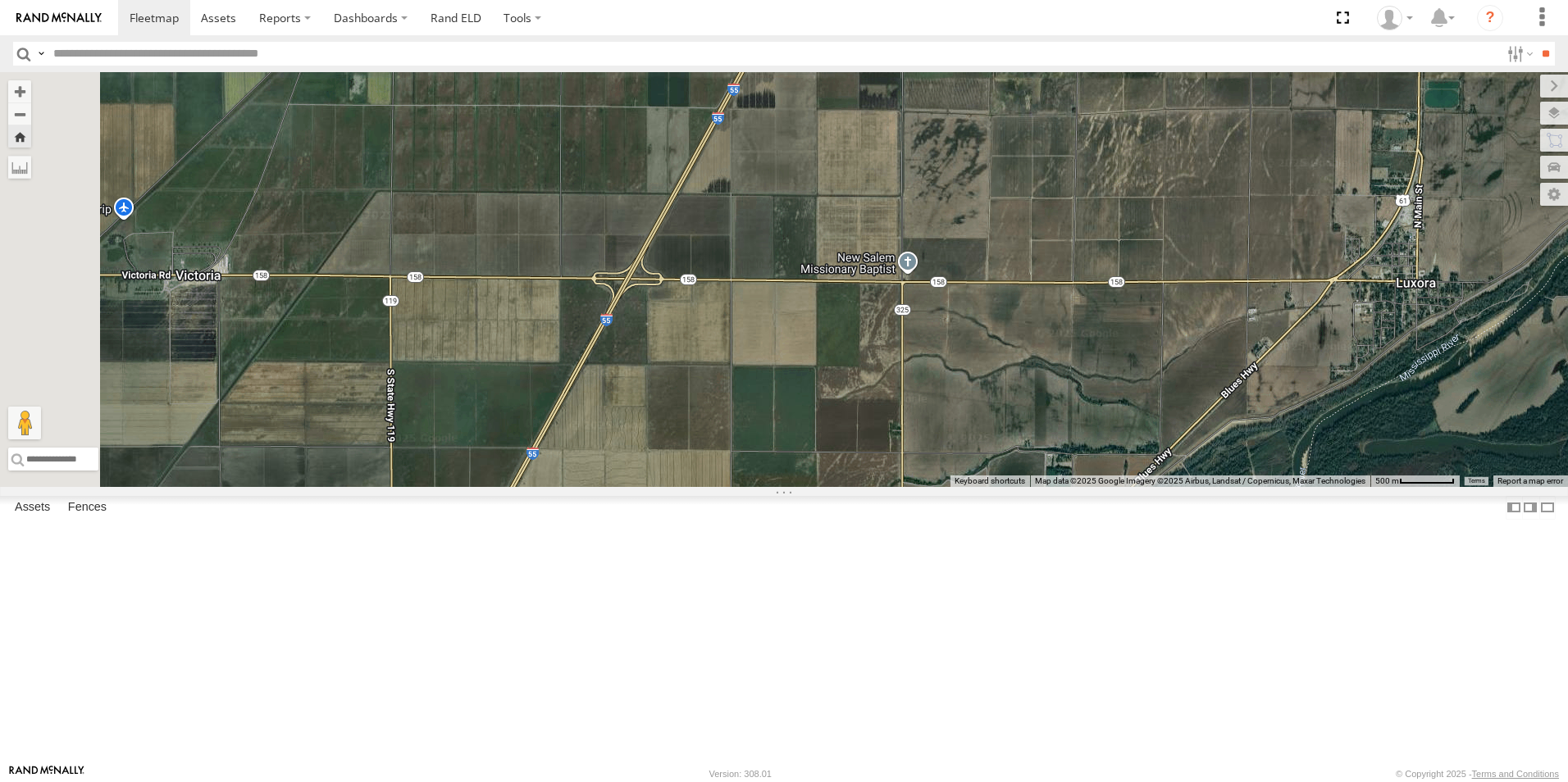
click at [0, 0] on span at bounding box center [0, 0] width 0 height 0
